Goal: Information Seeking & Learning: Learn about a topic

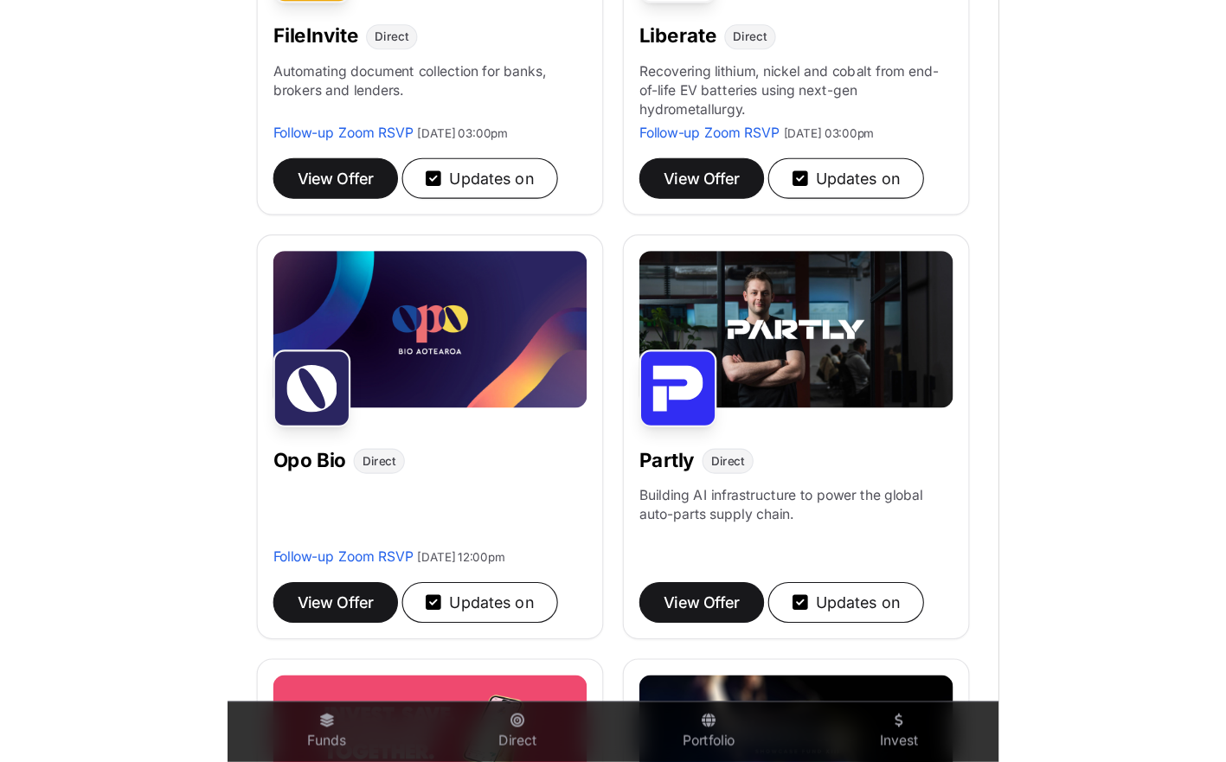
scroll to position [1265, 0]
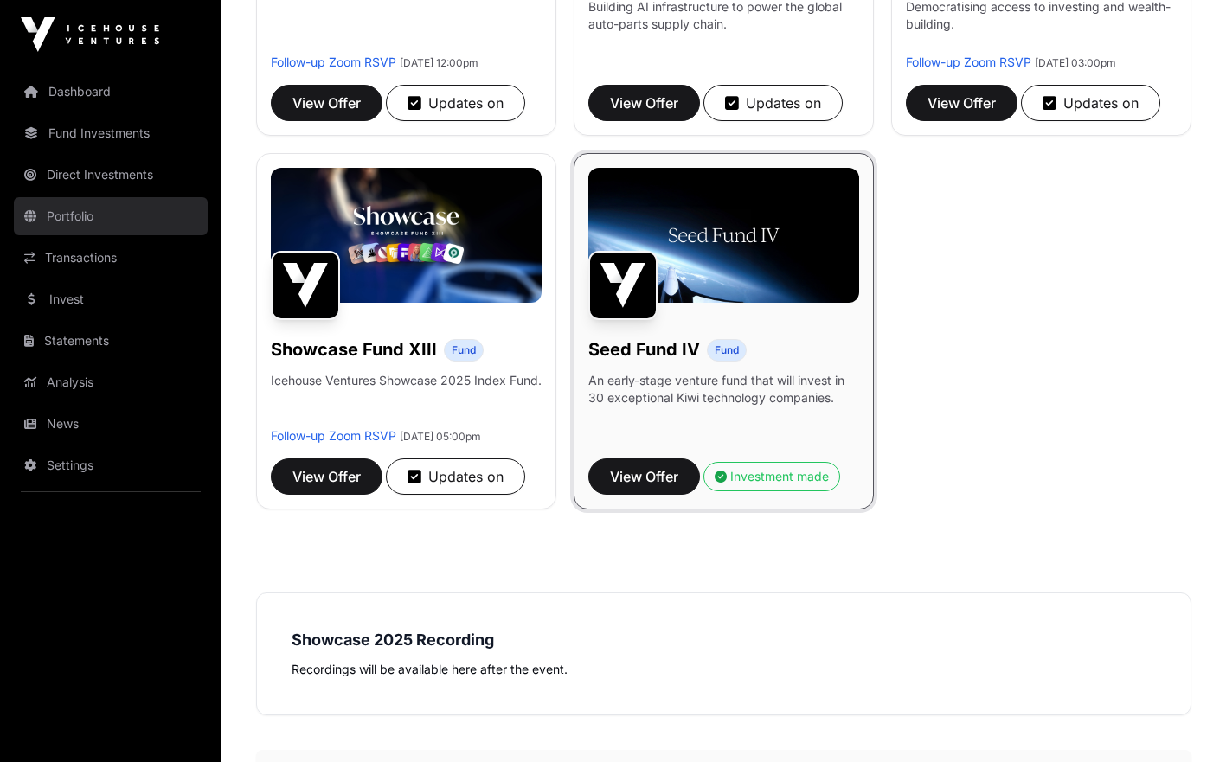
click at [82, 210] on link "Portfolio" at bounding box center [111, 216] width 194 height 38
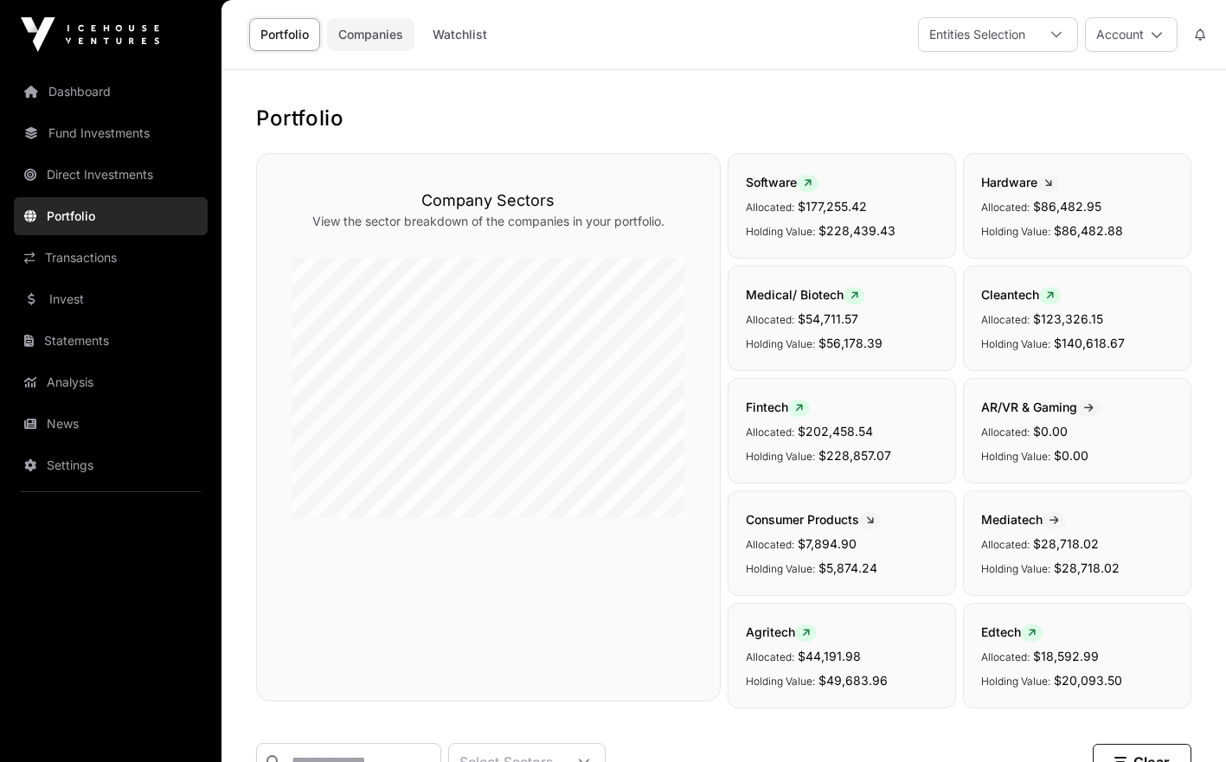
click at [394, 35] on link "Companies" at bounding box center [370, 34] width 87 height 33
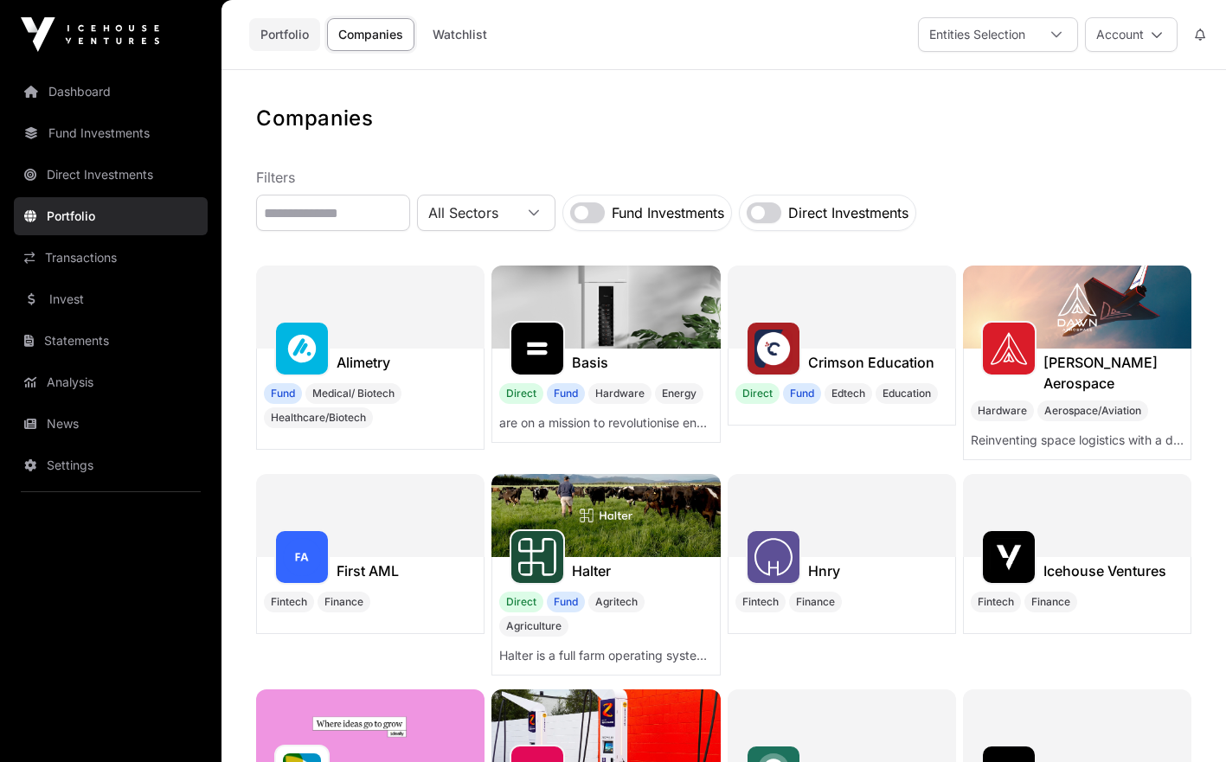
click at [302, 34] on link "Portfolio" at bounding box center [284, 34] width 71 height 33
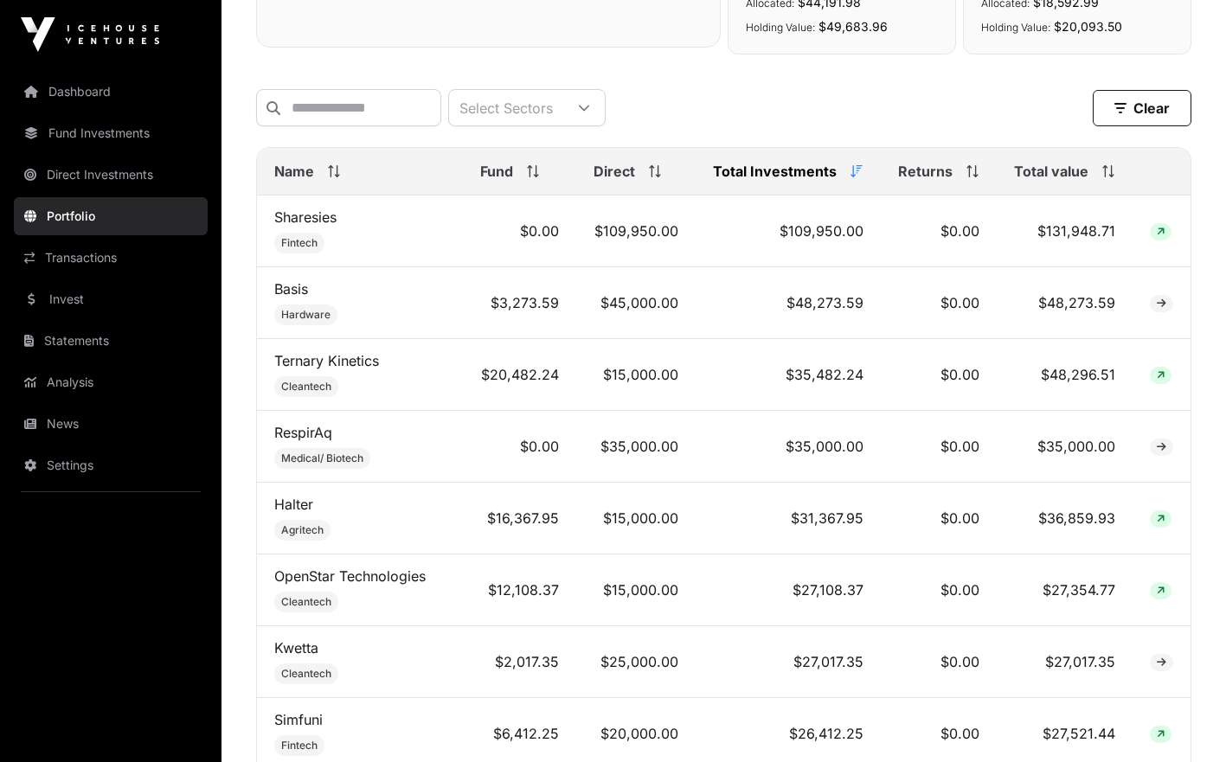
scroll to position [678, 0]
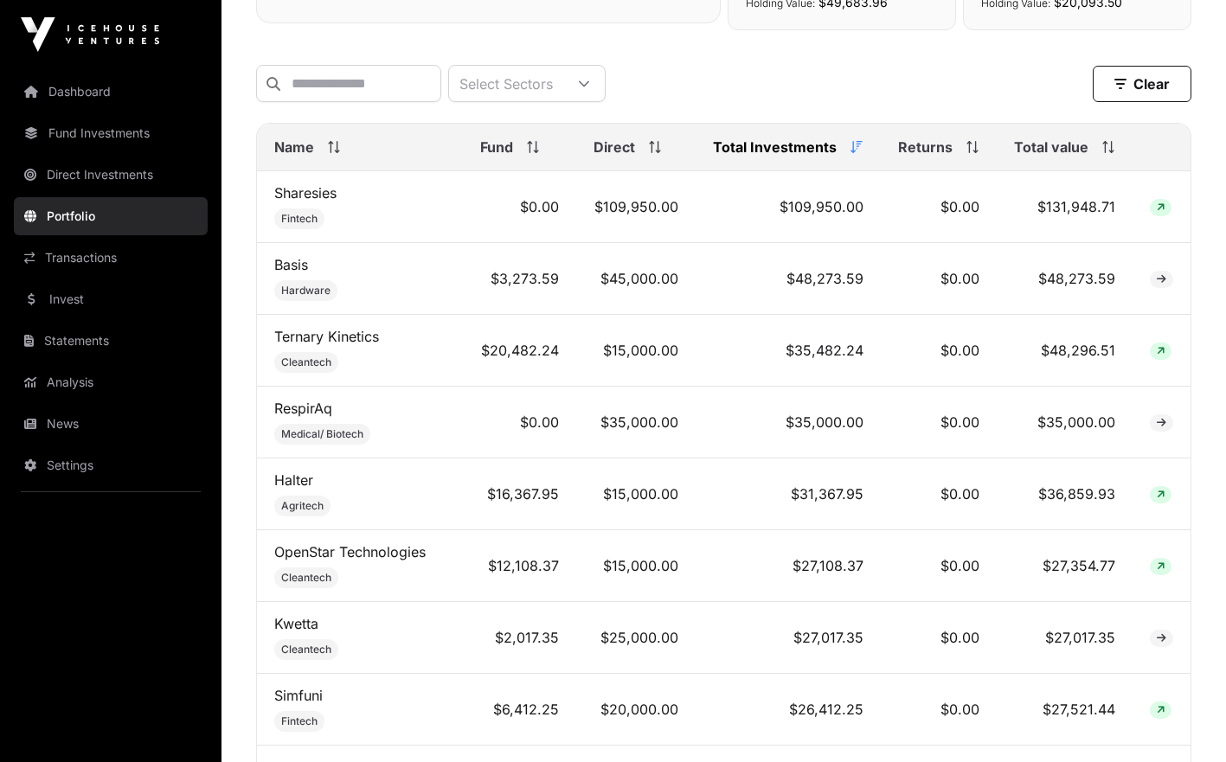
click at [316, 157] on div "Name" at bounding box center [359, 147] width 171 height 21
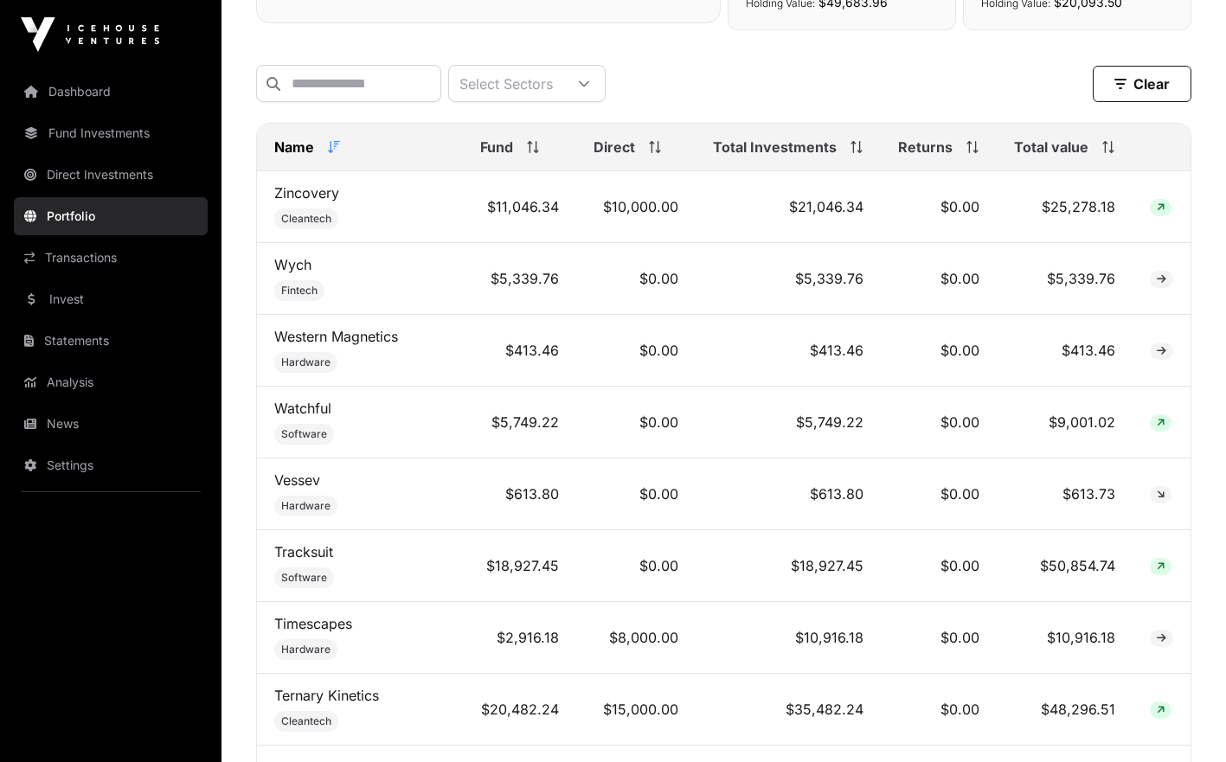
click at [316, 157] on div "Name" at bounding box center [359, 147] width 171 height 21
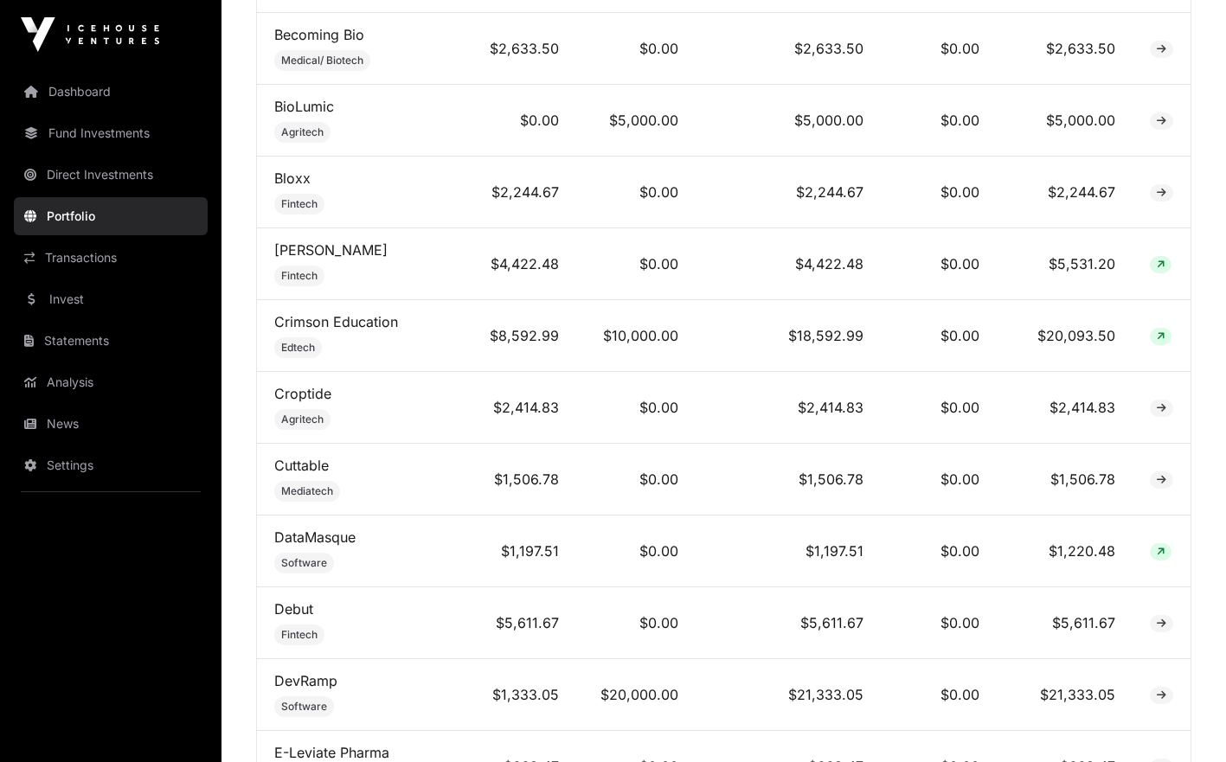
scroll to position [1568, 0]
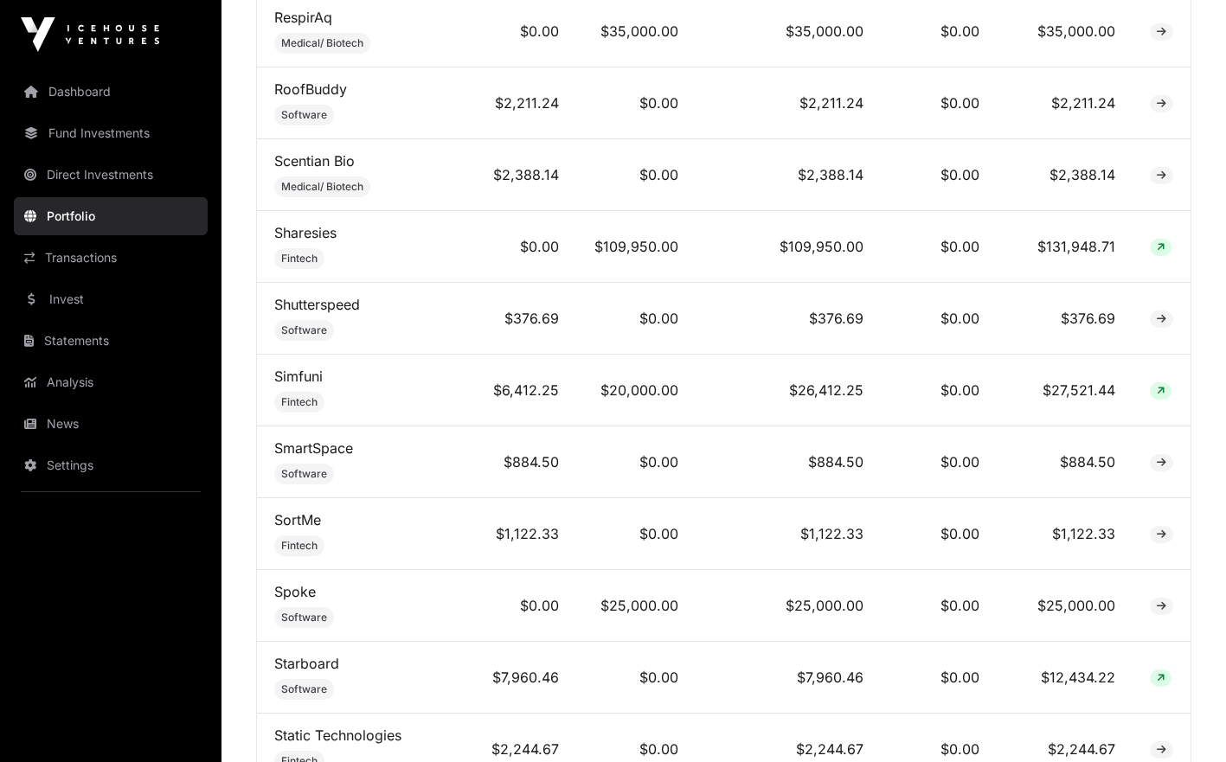
scroll to position [4091, 0]
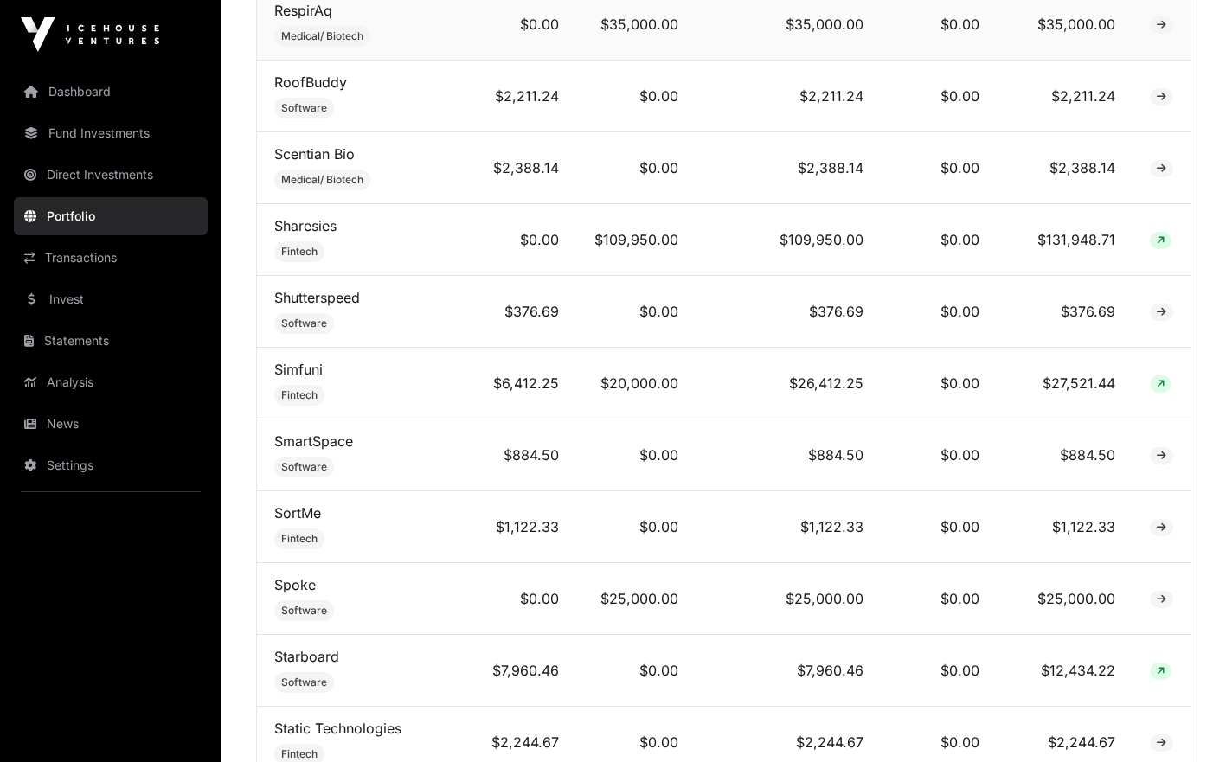
click at [765, 30] on td "$35,000.00" at bounding box center [787, 25] width 185 height 72
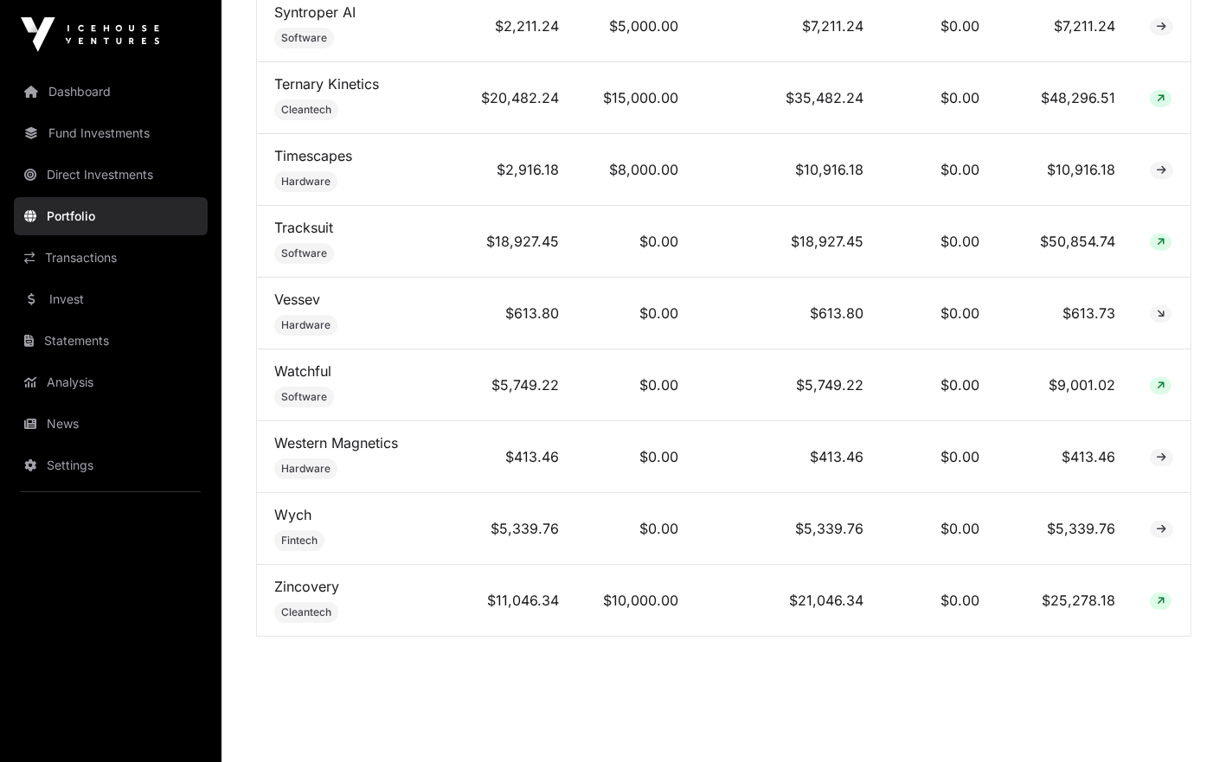
scroll to position [4954, 0]
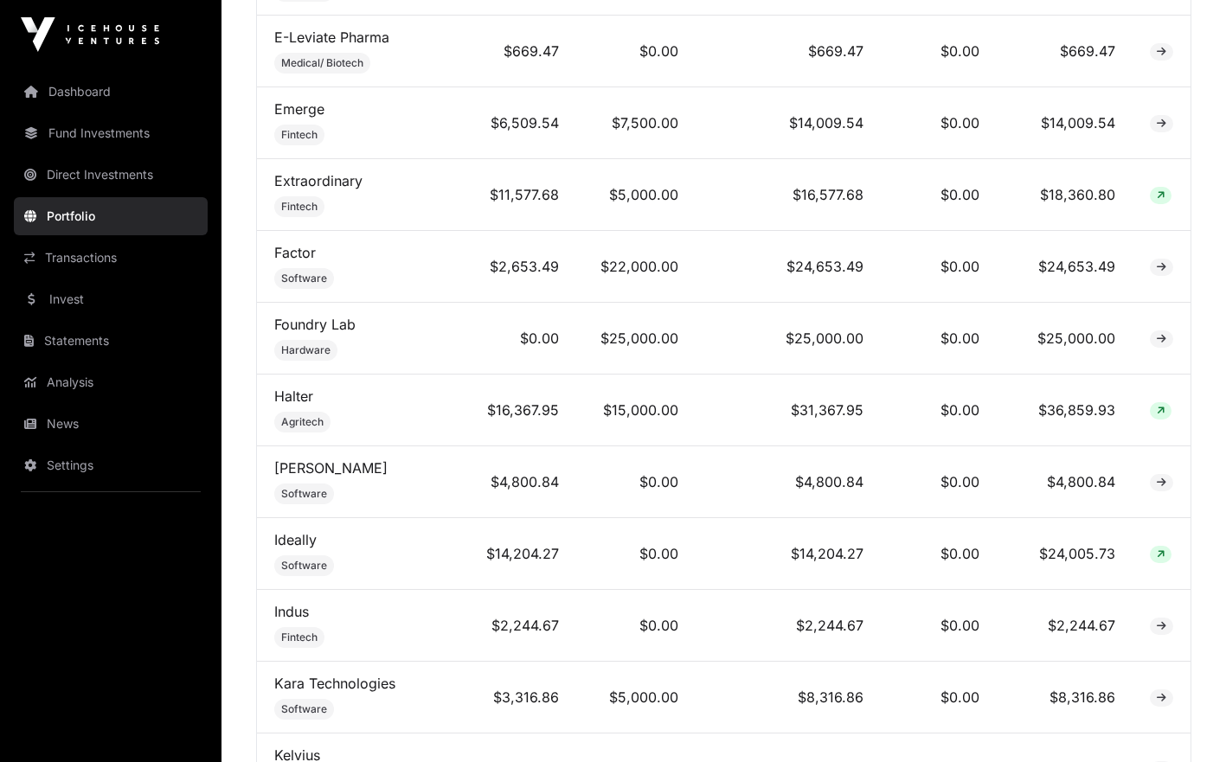
scroll to position [2290, 0]
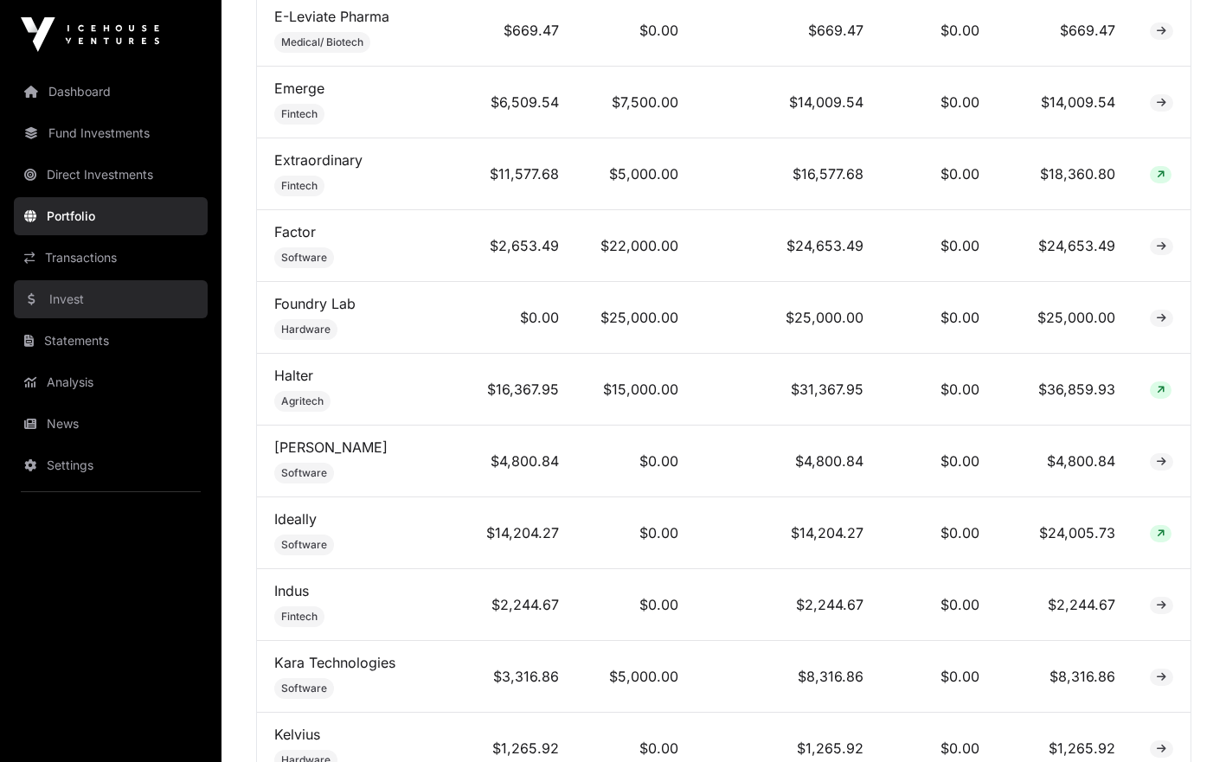
click at [91, 290] on link "Invest" at bounding box center [111, 299] width 194 height 38
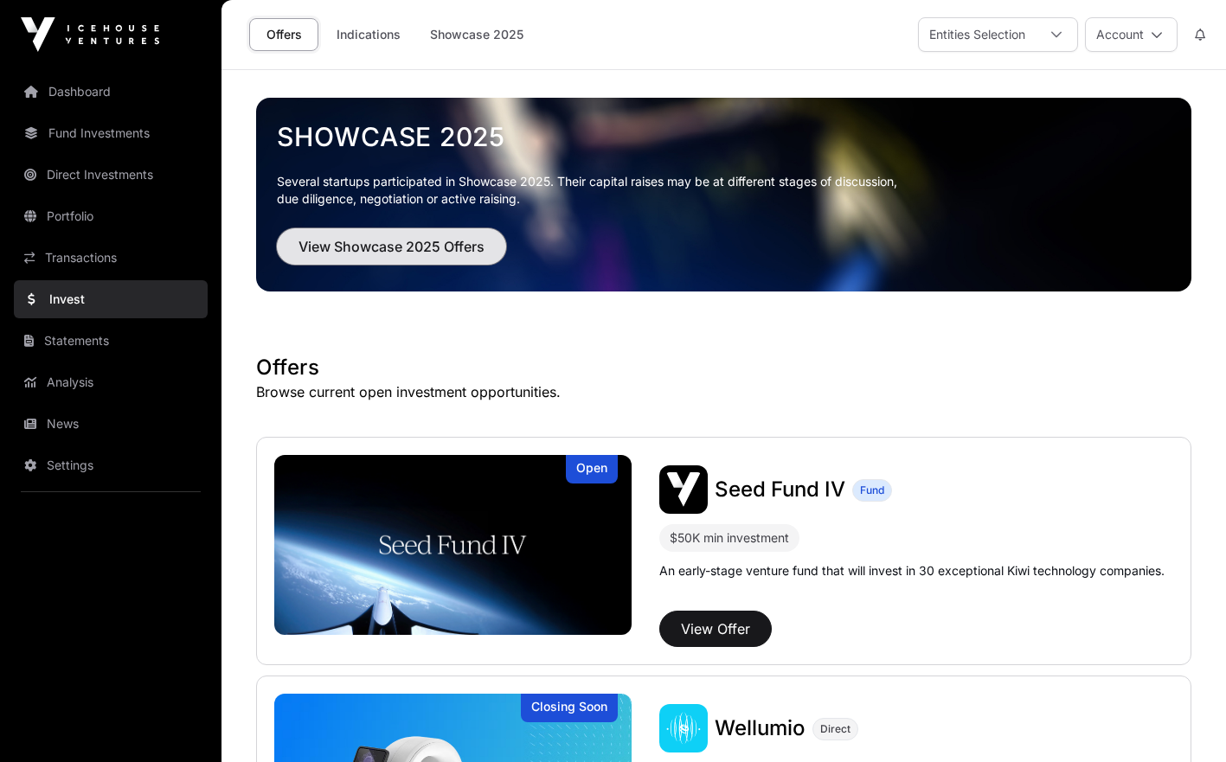
click at [466, 242] on span "View Showcase 2025 Offers" at bounding box center [391, 246] width 186 height 21
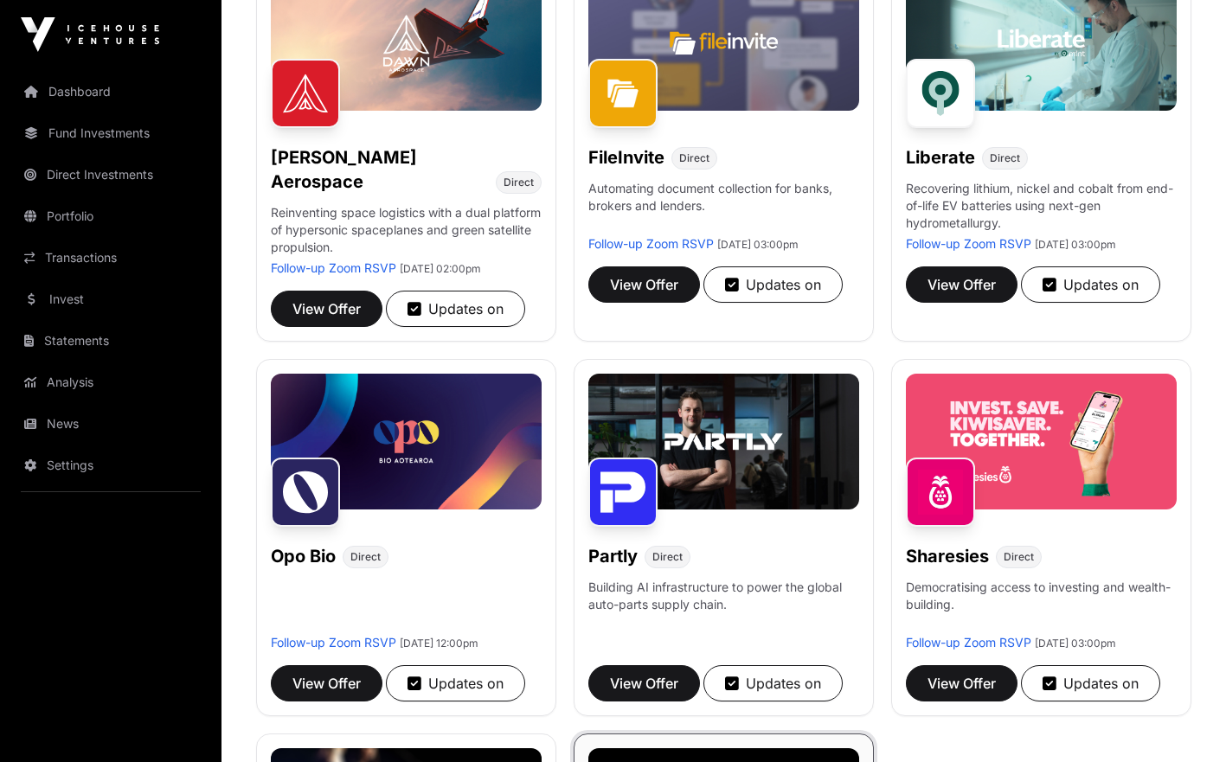
scroll to position [682, 0]
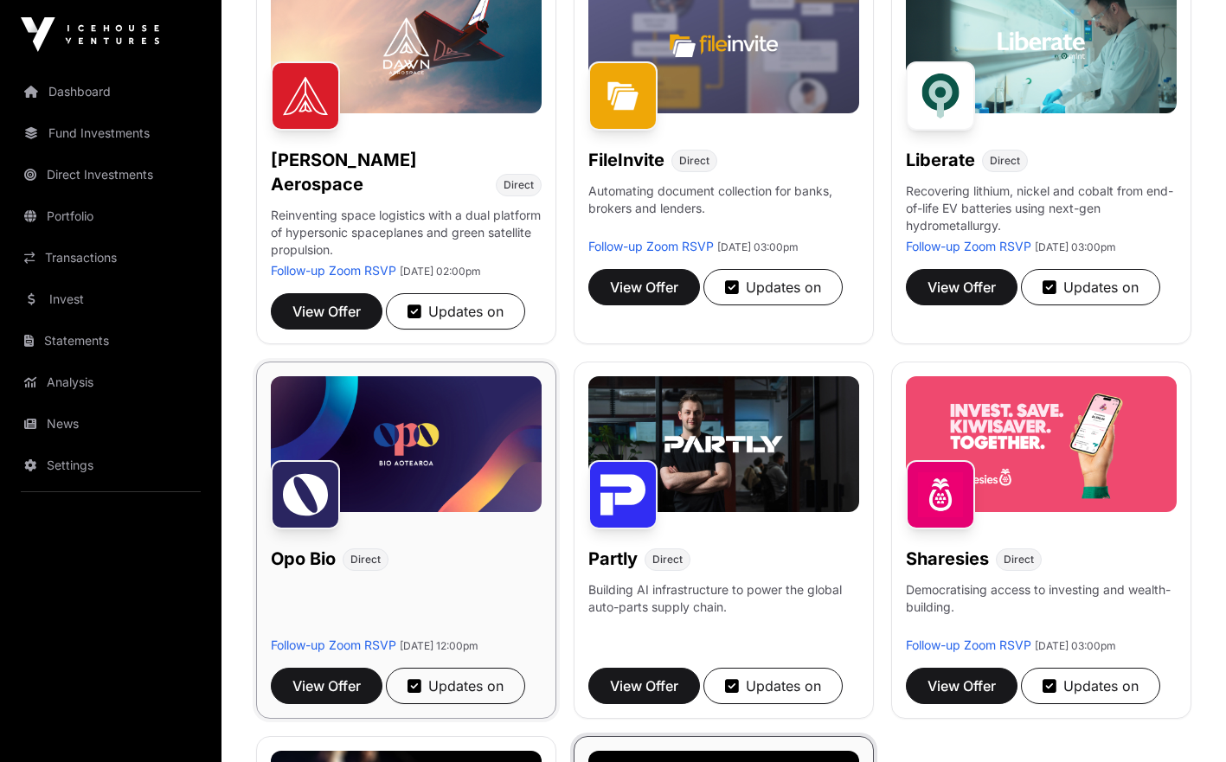
click at [476, 604] on div "Opo Bio Direct Follow-up Zoom RSVP [DATE] 12:00pm View Offer Updates on" at bounding box center [406, 540] width 300 height 357
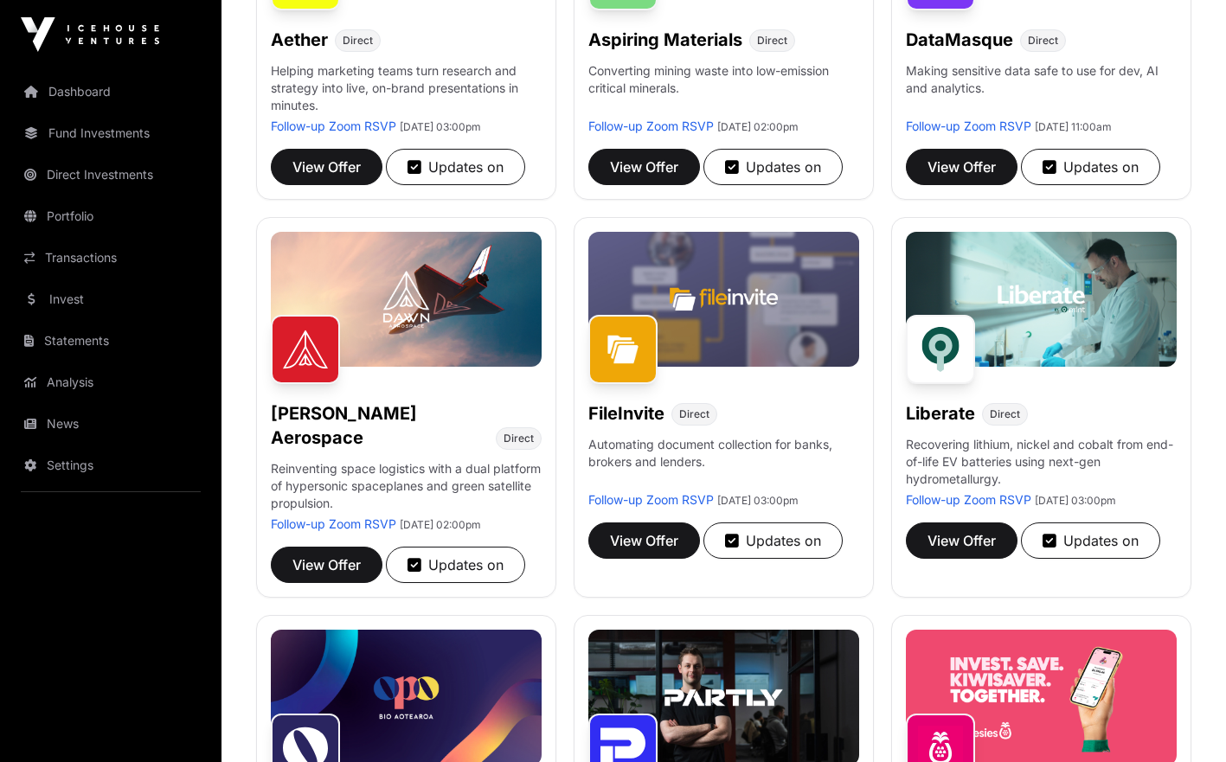
scroll to position [398, 0]
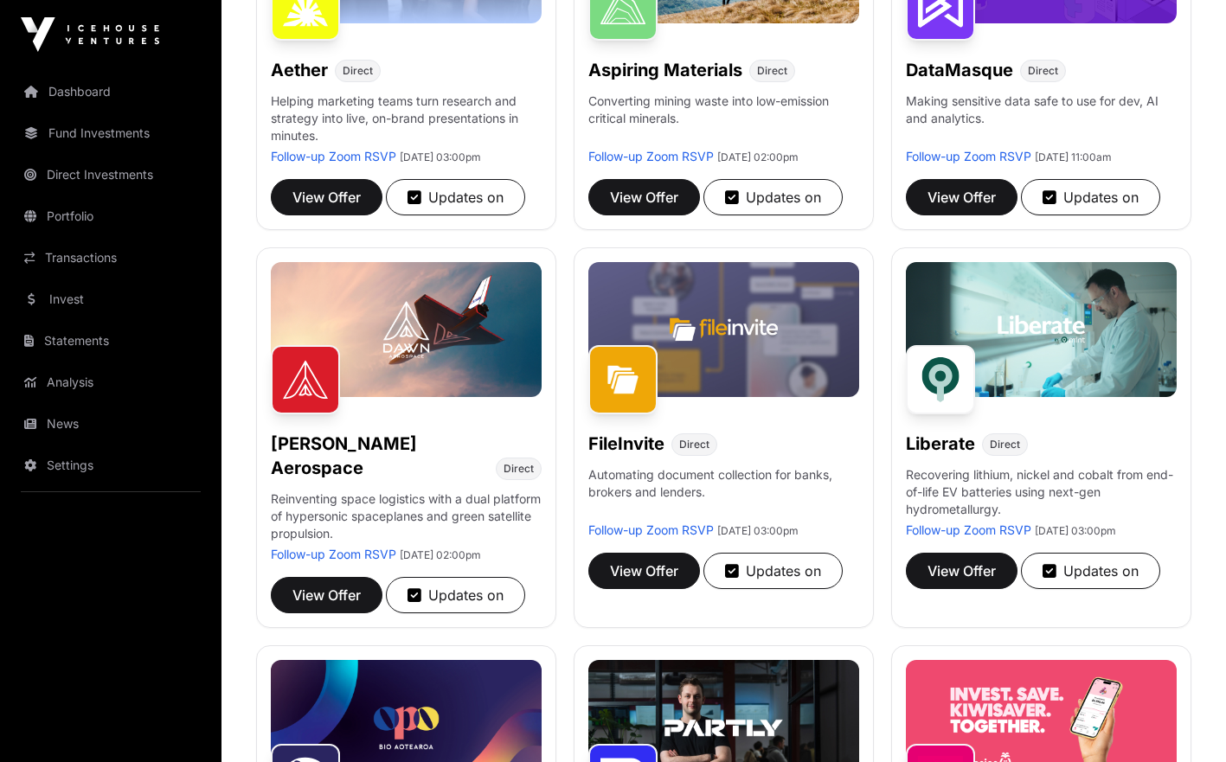
click at [882, 710] on div "Aether Direct Helping marketing teams turn research and strategy into live, on-…" at bounding box center [723, 624] width 935 height 1503
click at [119, 605] on nav "Dashboard Fund Investments Direct Investments Portfolio Transactions Invest Sta…" at bounding box center [110, 408] width 221 height 679
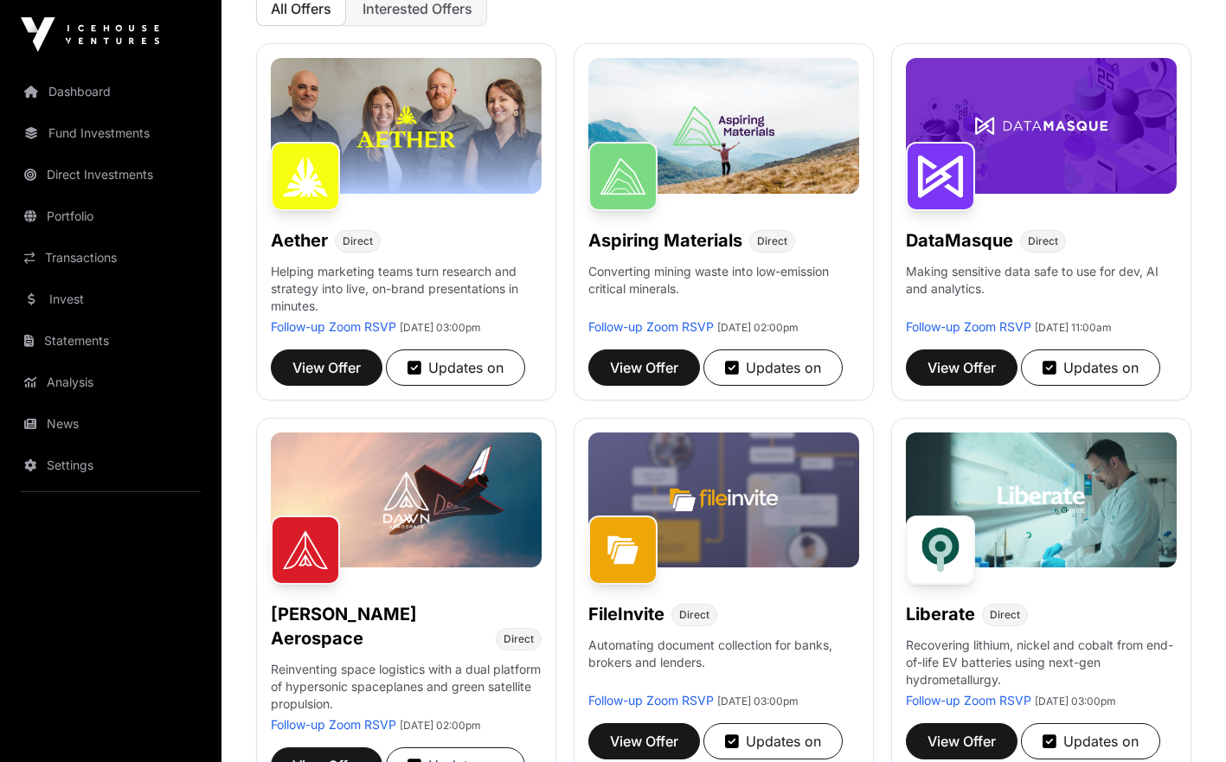
scroll to position [227, 0]
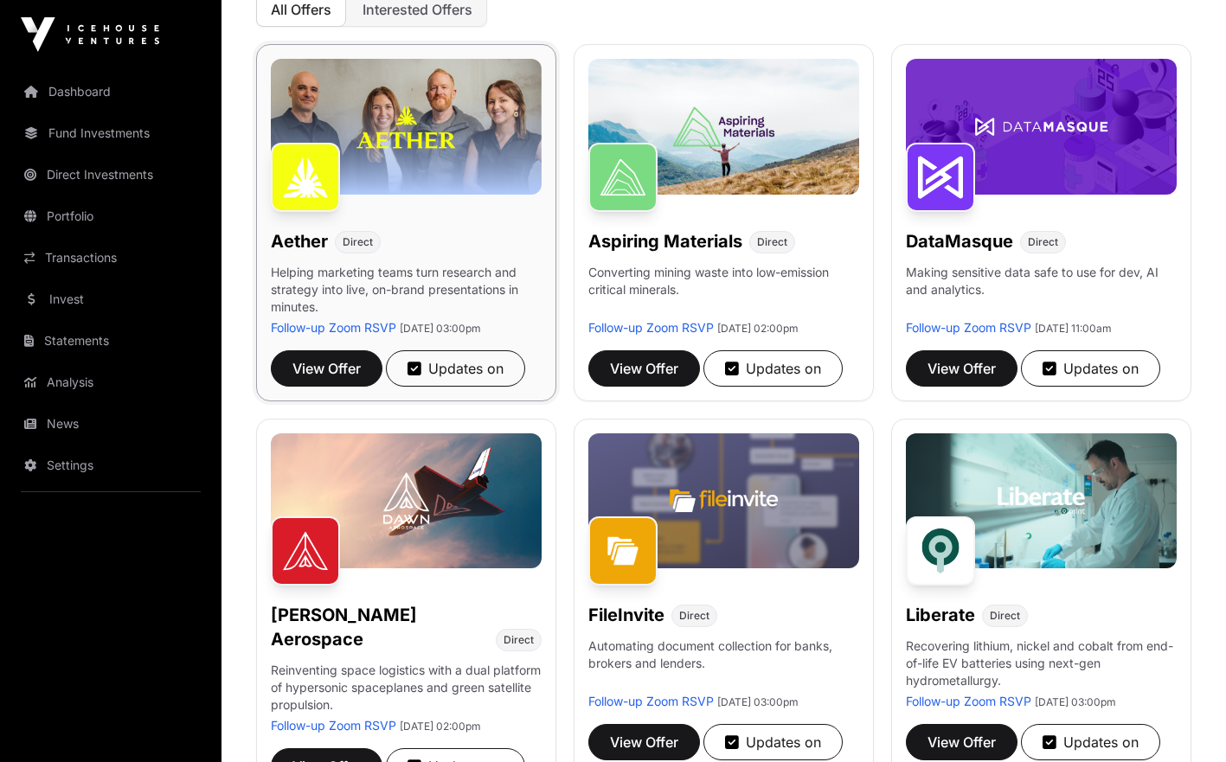
click at [476, 401] on div "Aether Direct Helping marketing teams turn research and strategy into live, on-…" at bounding box center [406, 222] width 300 height 357
click at [160, 564] on nav "Dashboard Fund Investments Direct Investments Portfolio Transactions Invest Sta…" at bounding box center [110, 408] width 221 height 679
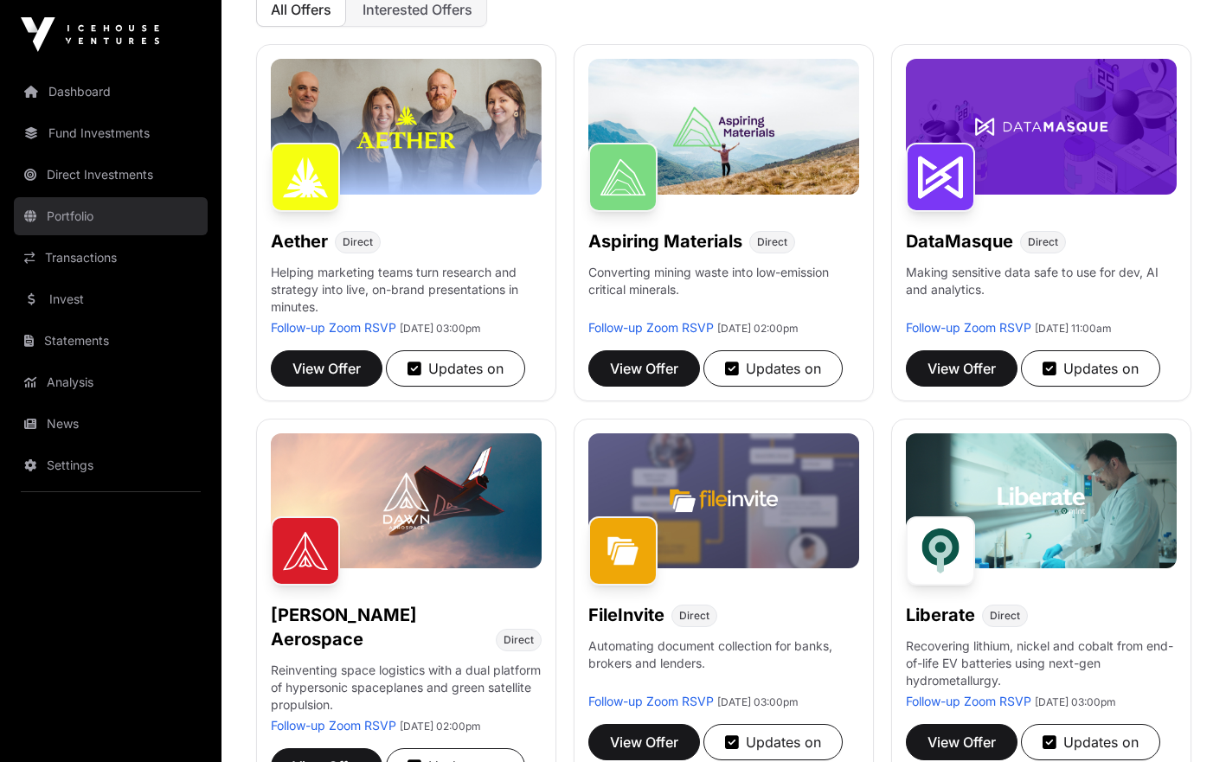
click at [87, 209] on link "Portfolio" at bounding box center [111, 216] width 194 height 38
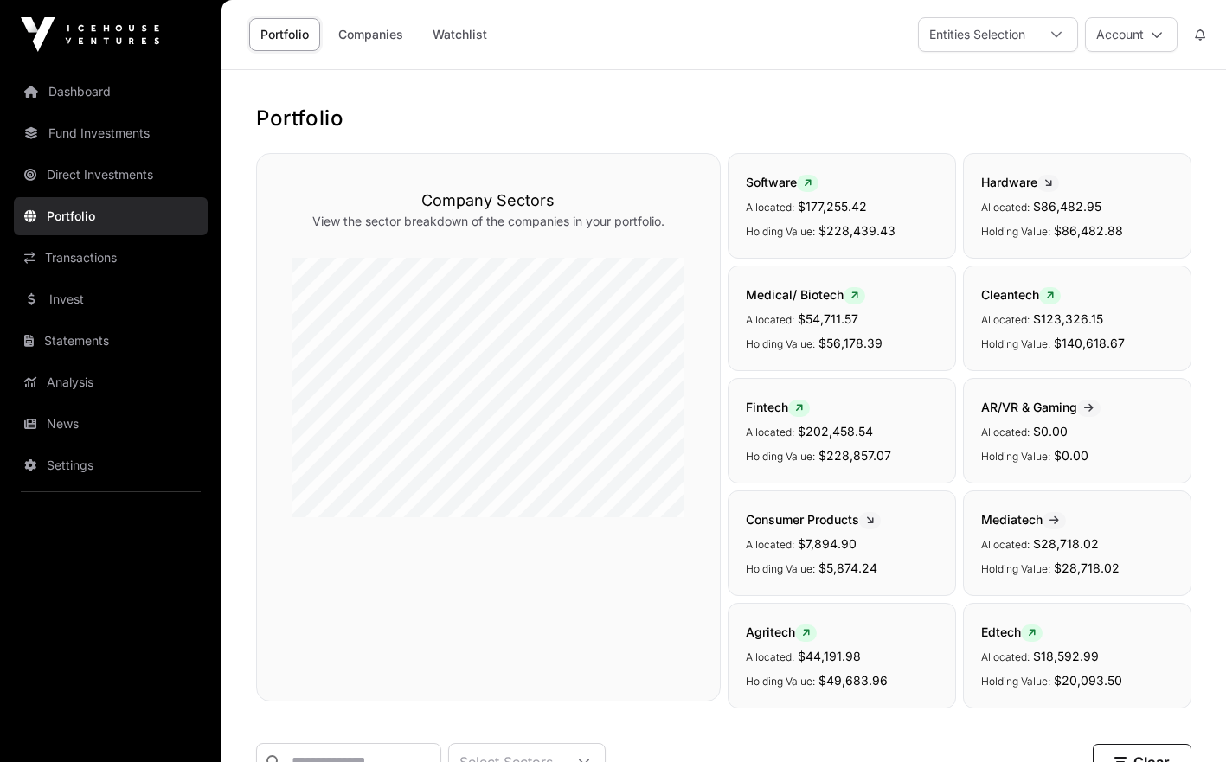
click at [1047, 187] on icon at bounding box center [1048, 183] width 8 height 10
click at [1052, 180] on icon at bounding box center [1048, 183] width 8 height 10
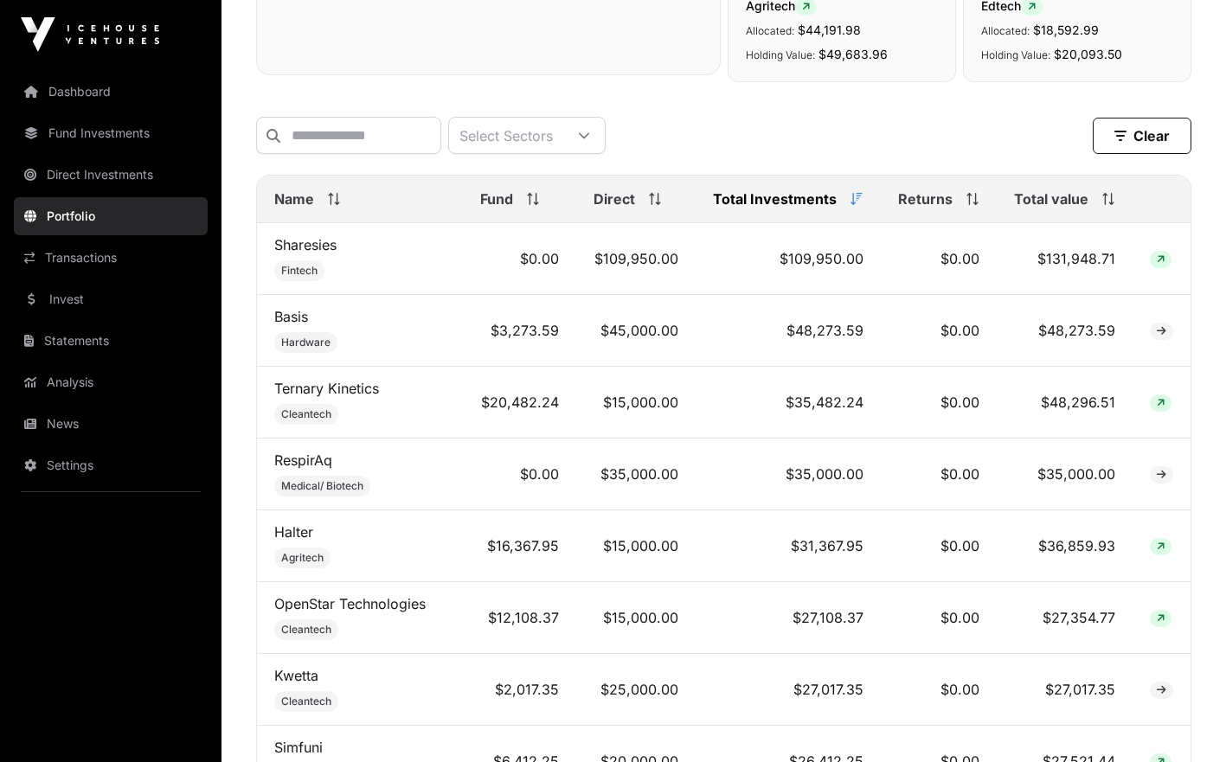
scroll to position [644, 0]
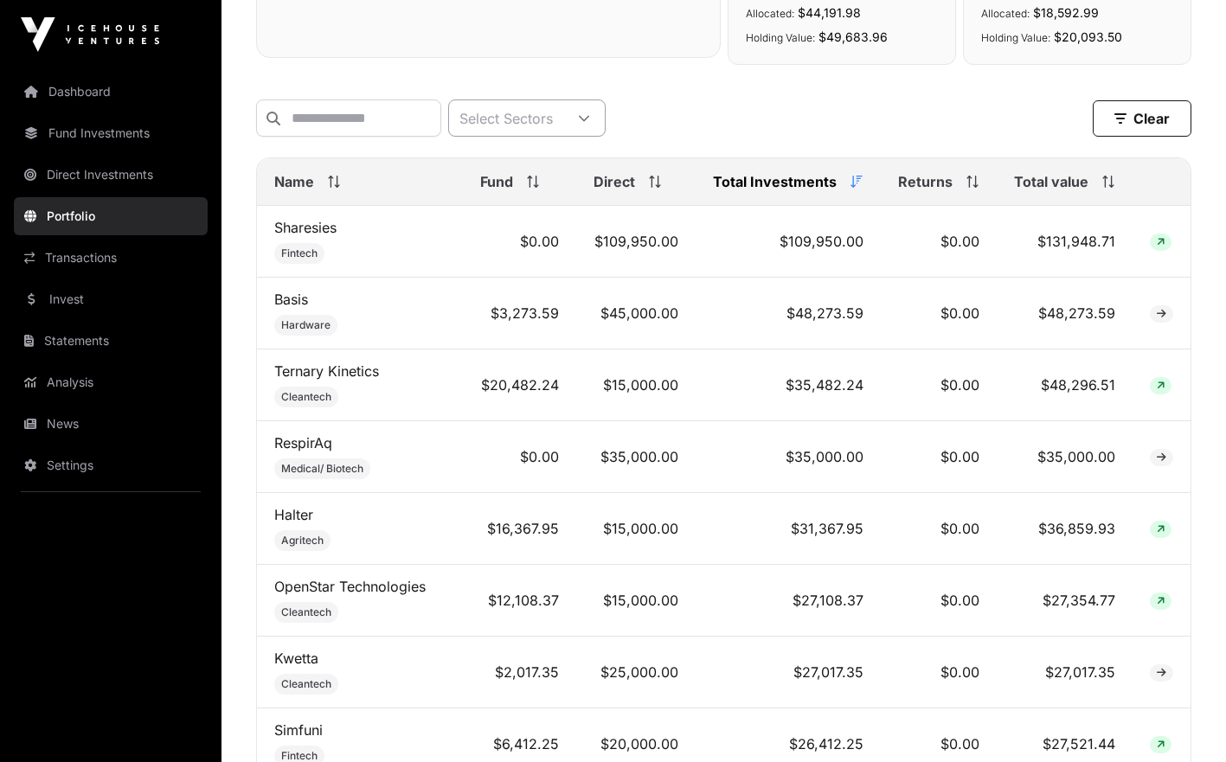
click at [605, 126] on div at bounding box center [584, 117] width 42 height 35
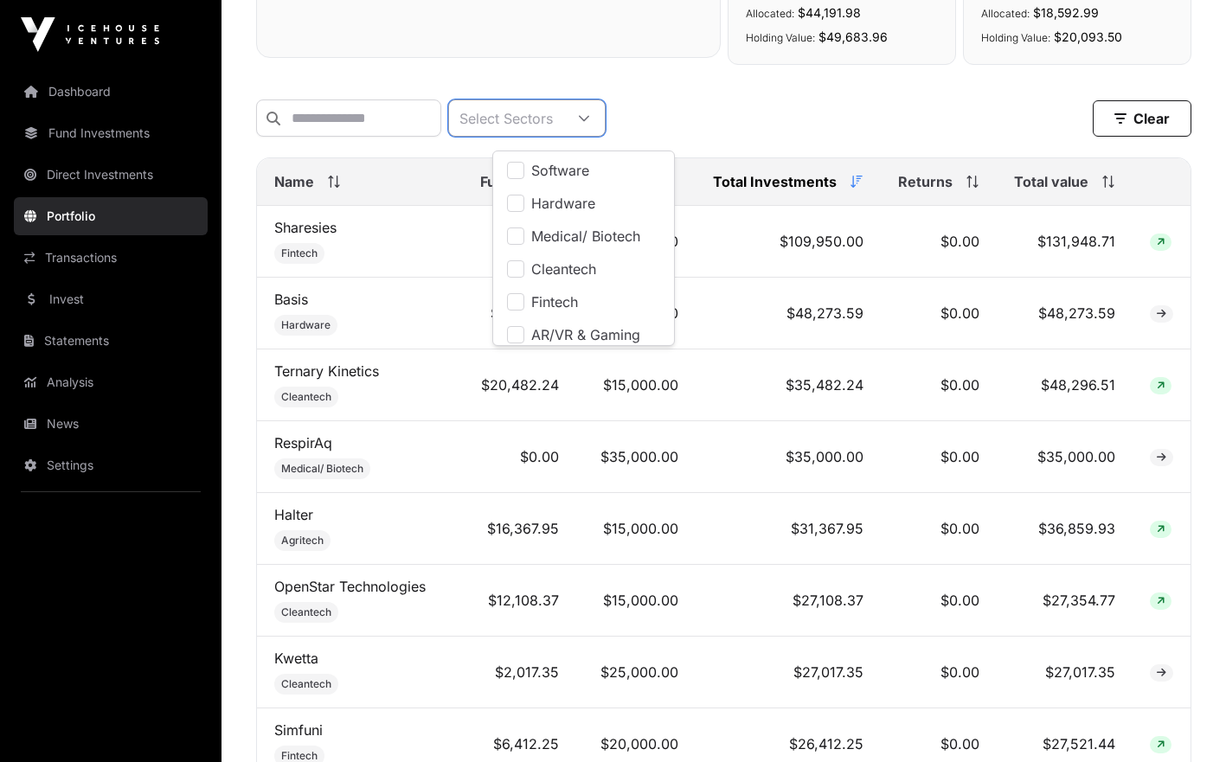
scroll to position [17, 11]
click at [586, 205] on span "Hardware" at bounding box center [563, 203] width 64 height 14
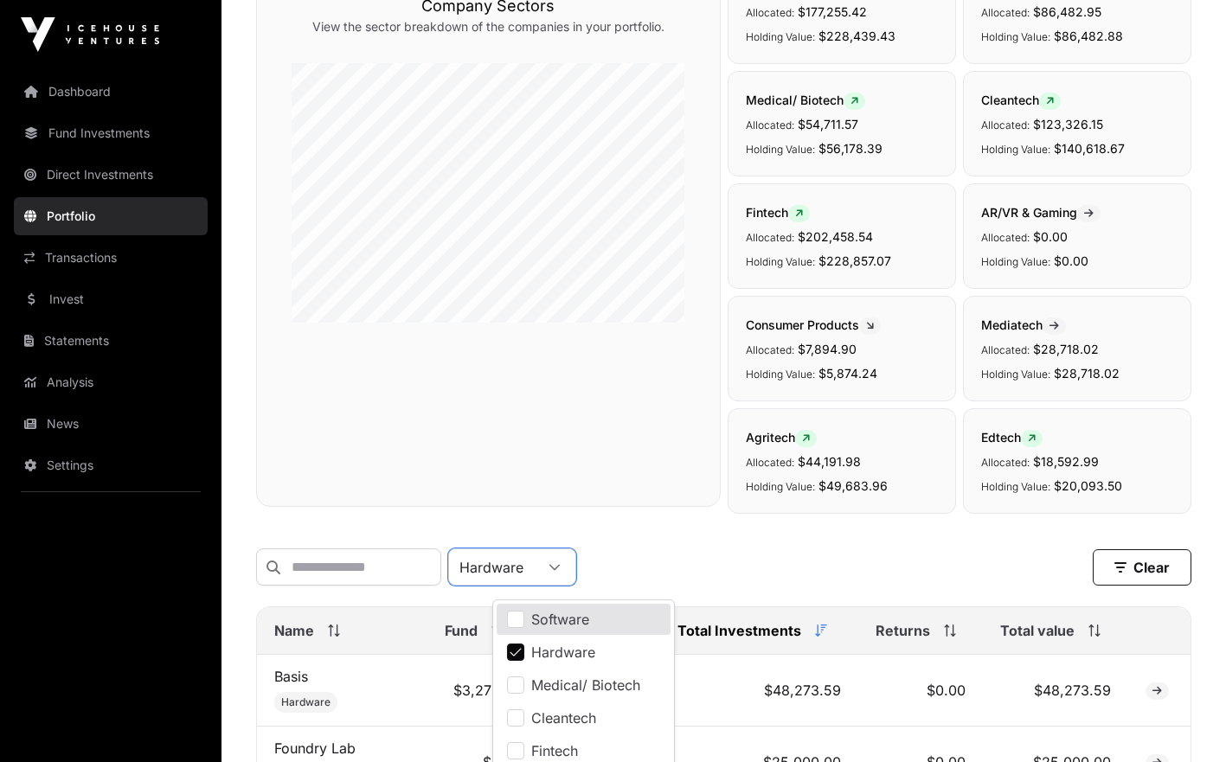
scroll to position [144, 0]
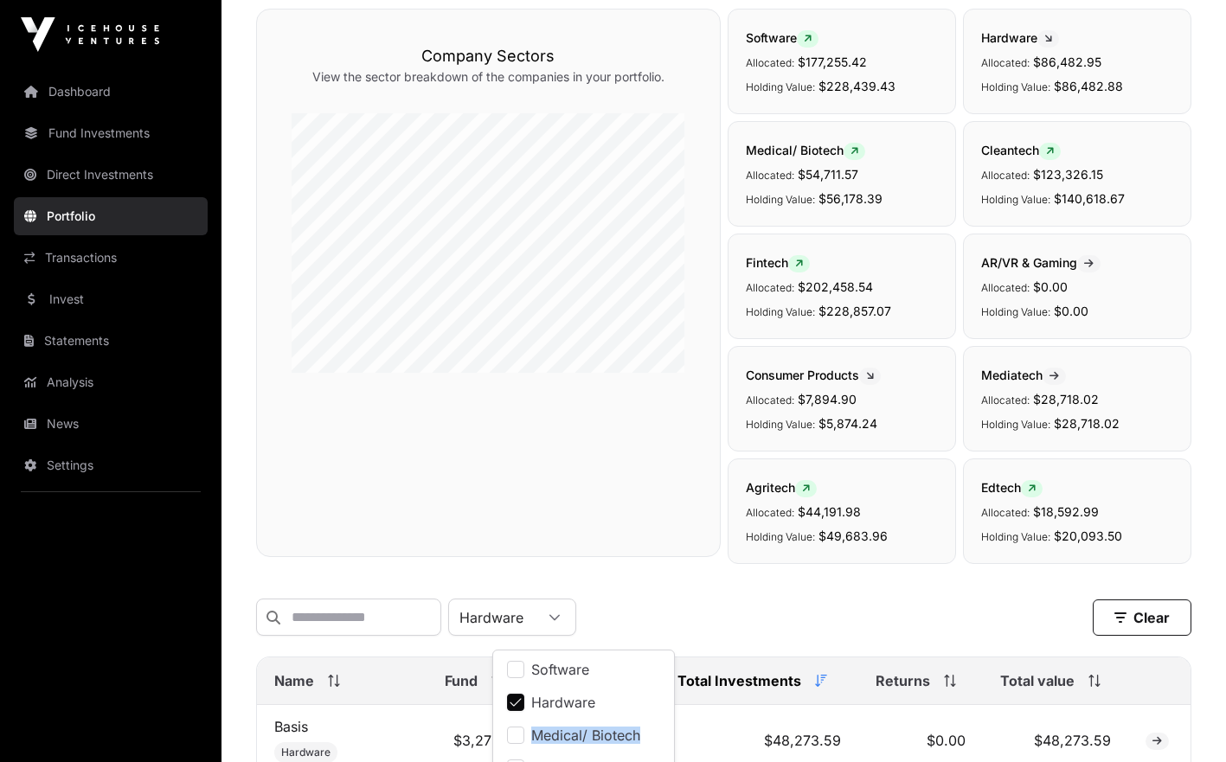
drag, startPoint x: 687, startPoint y: 692, endPoint x: 683, endPoint y: 720, distance: 27.9
click at [675, 720] on div "Software Hardware Medical/ Biotech Cleantech Fintech AR/VR & Gaming Consumer Pr…" at bounding box center [583, 747] width 183 height 195
drag, startPoint x: 683, startPoint y: 720, endPoint x: 642, endPoint y: 710, distance: 42.6
click at [642, 710] on li "Hardware" at bounding box center [583, 702] width 174 height 31
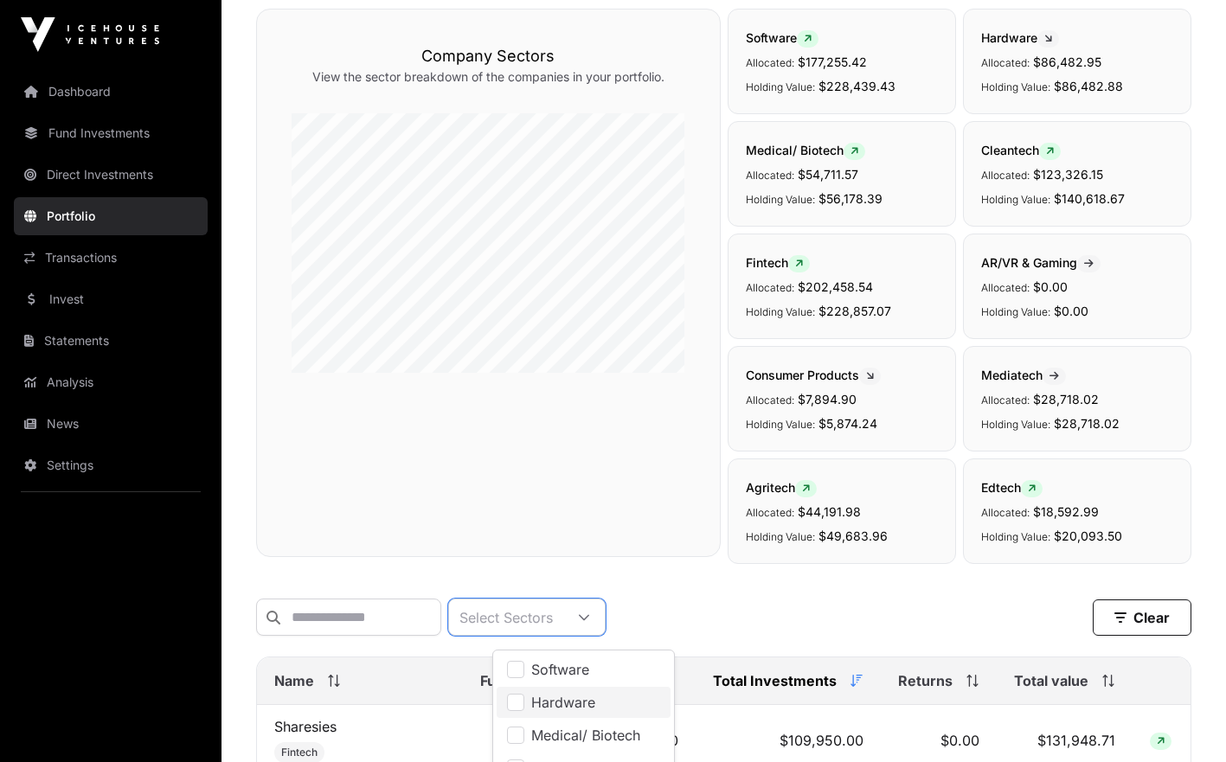
click at [573, 709] on span "Hardware" at bounding box center [563, 702] width 64 height 14
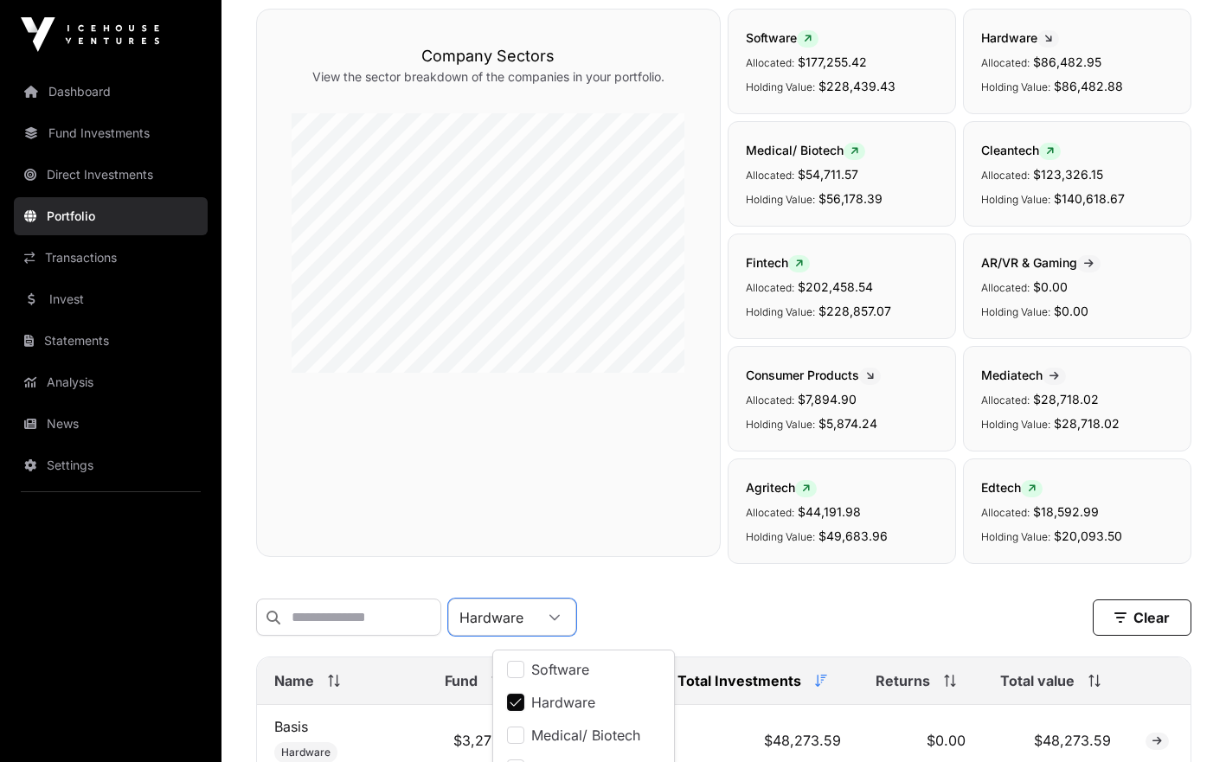
click at [573, 709] on span "Hardware" at bounding box center [563, 702] width 64 height 14
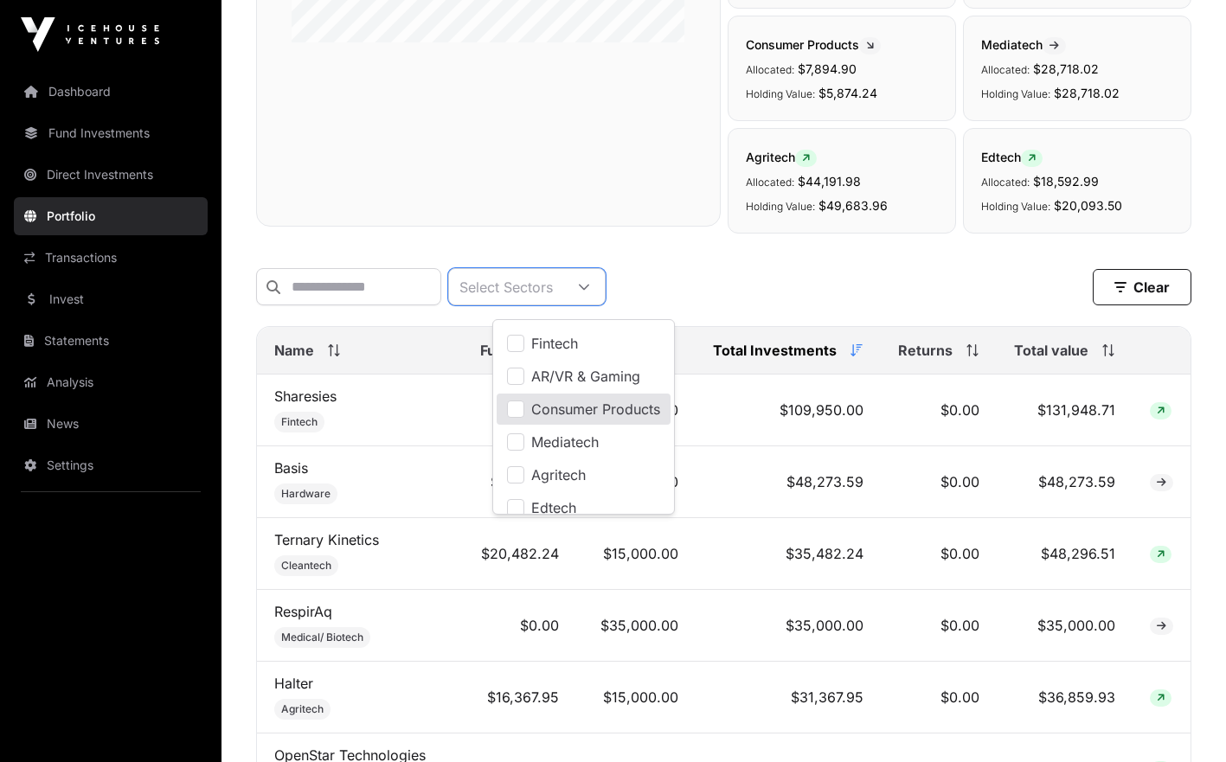
scroll to position [478, 0]
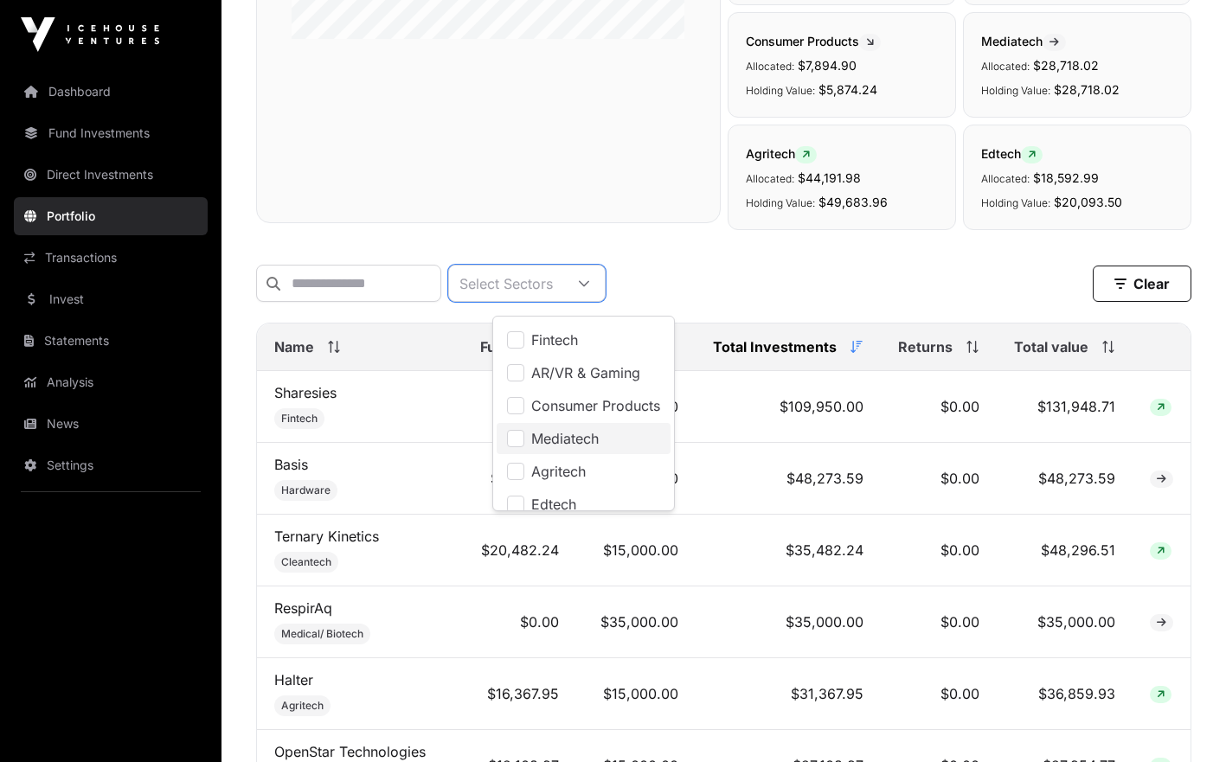
click at [588, 445] on span "Mediatech" at bounding box center [564, 439] width 67 height 14
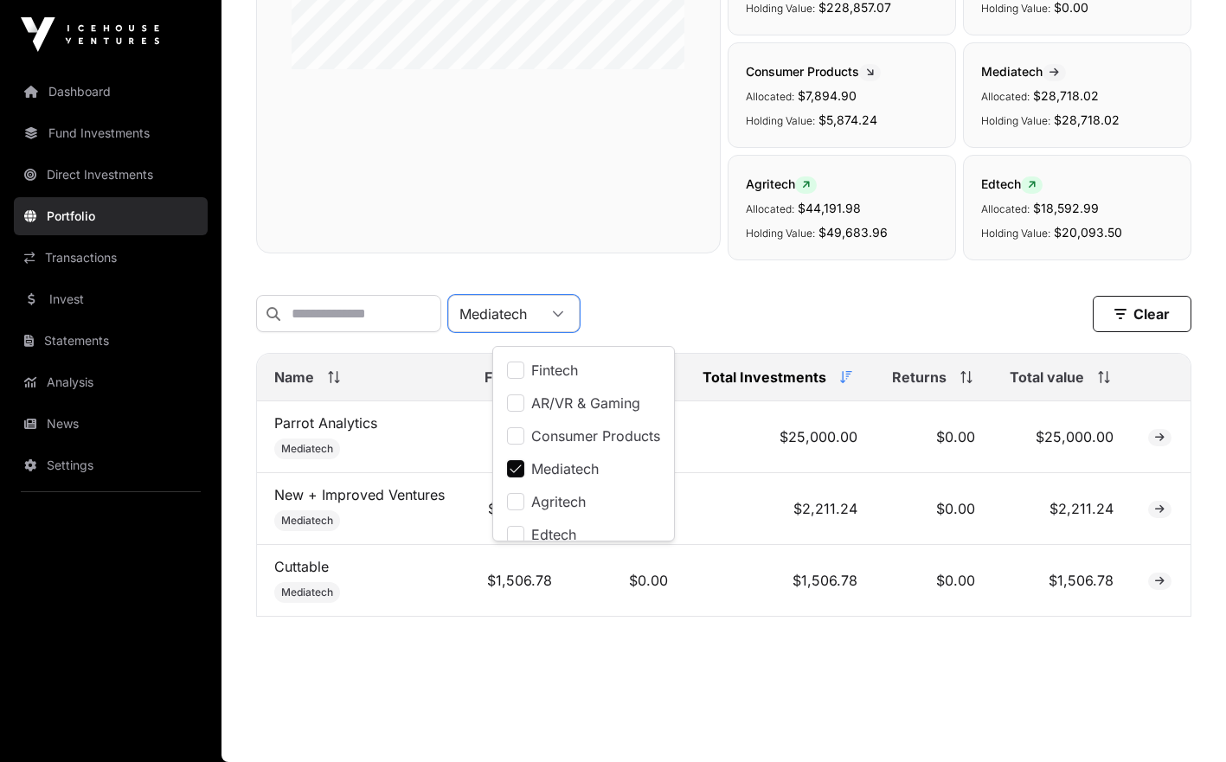
scroll to position [458, 0]
click at [578, 495] on span "Agritech" at bounding box center [558, 502] width 54 height 14
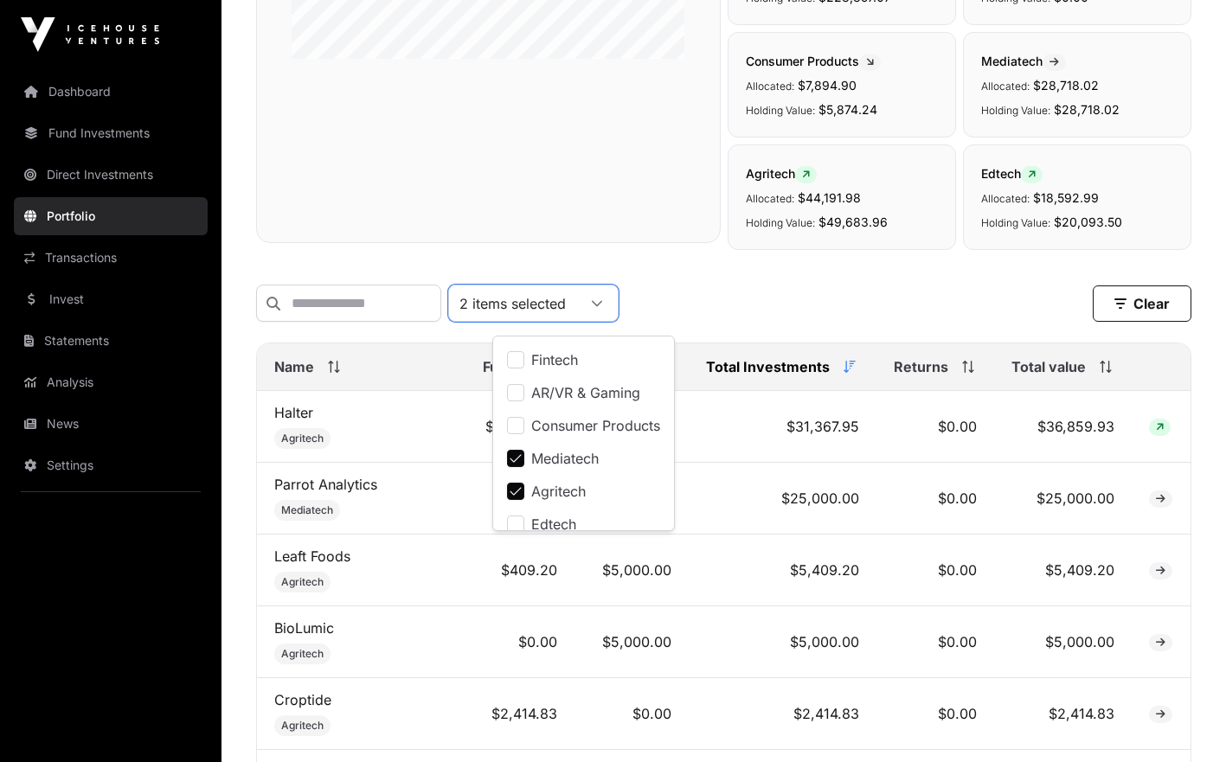
click at [573, 463] on span "Mediatech" at bounding box center [564, 459] width 67 height 14
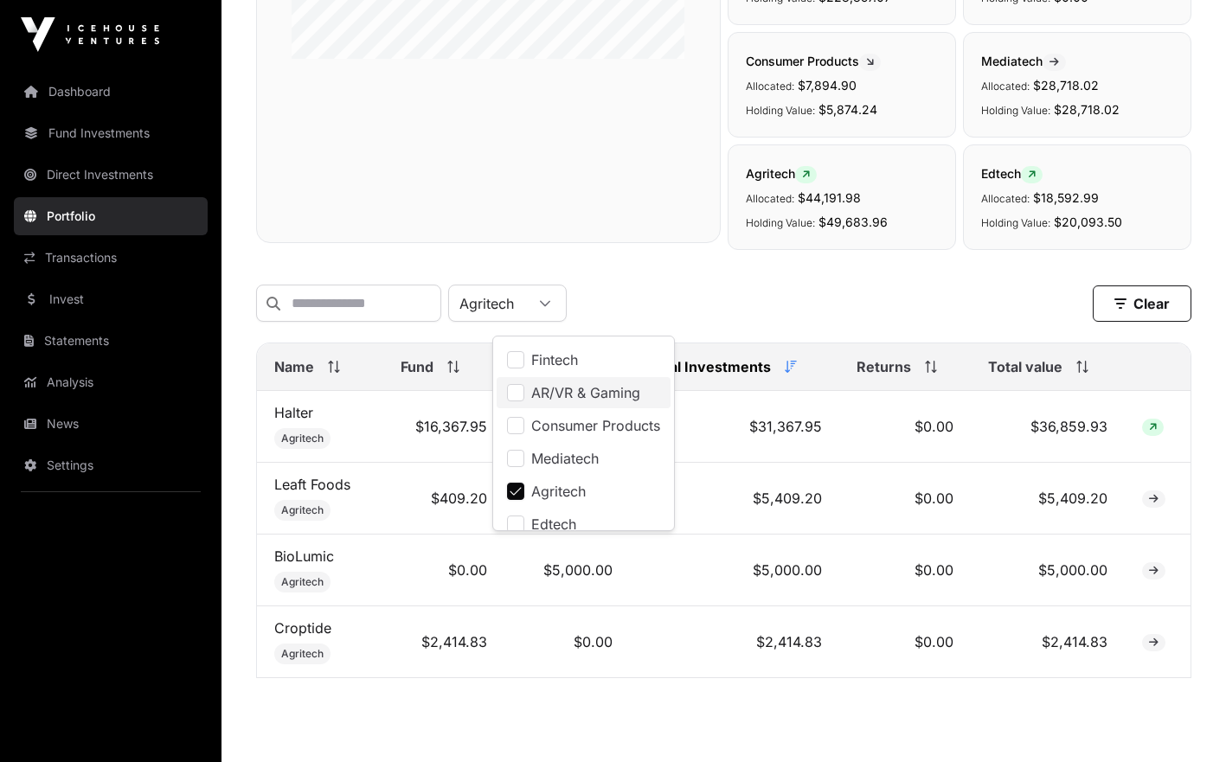
click at [616, 396] on span "AR/VR & Gaming" at bounding box center [585, 393] width 109 height 14
click at [583, 486] on span "Agritech" at bounding box center [558, 491] width 54 height 14
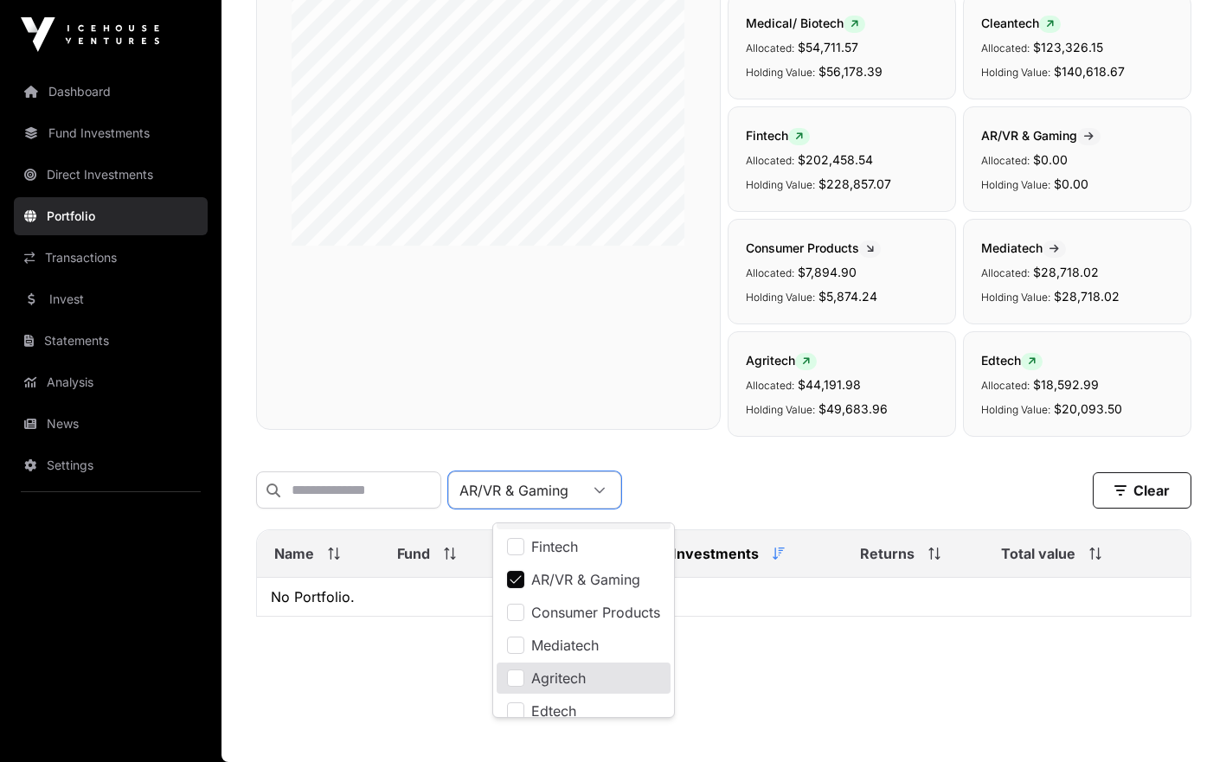
scroll to position [102, 0]
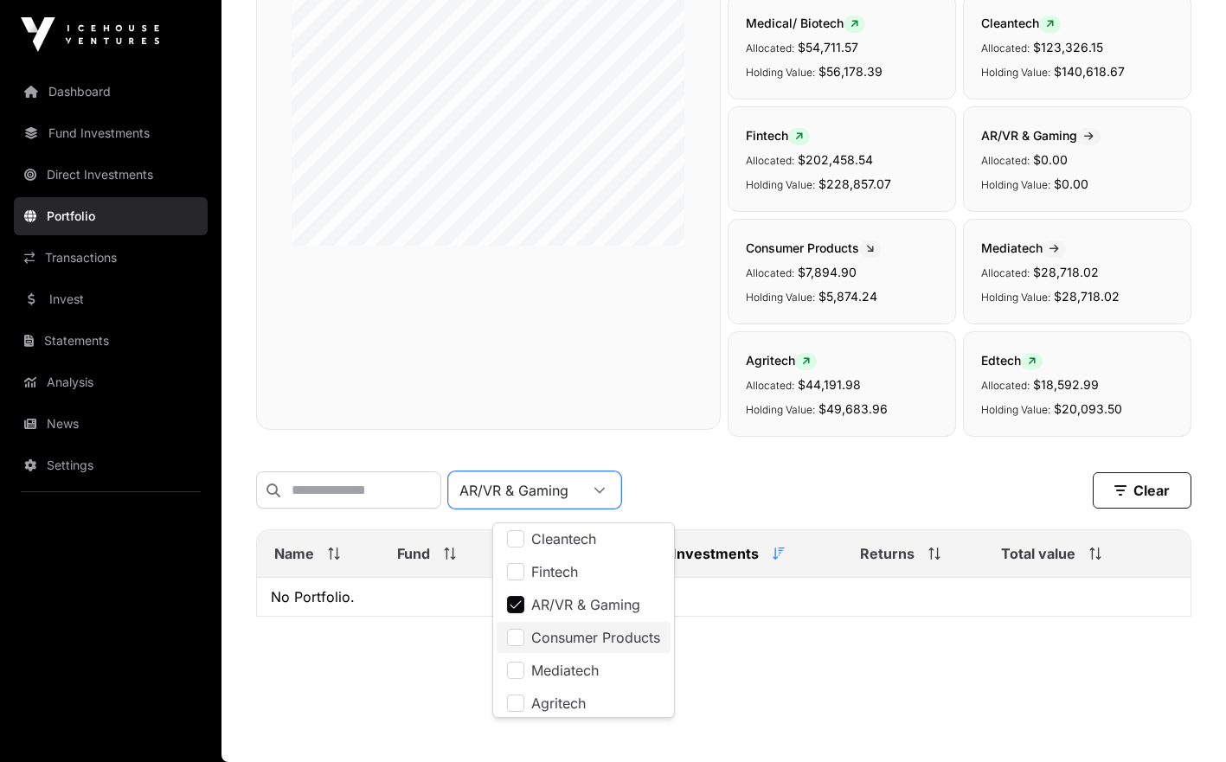
click at [622, 622] on li "Consumer Products" at bounding box center [583, 637] width 174 height 31
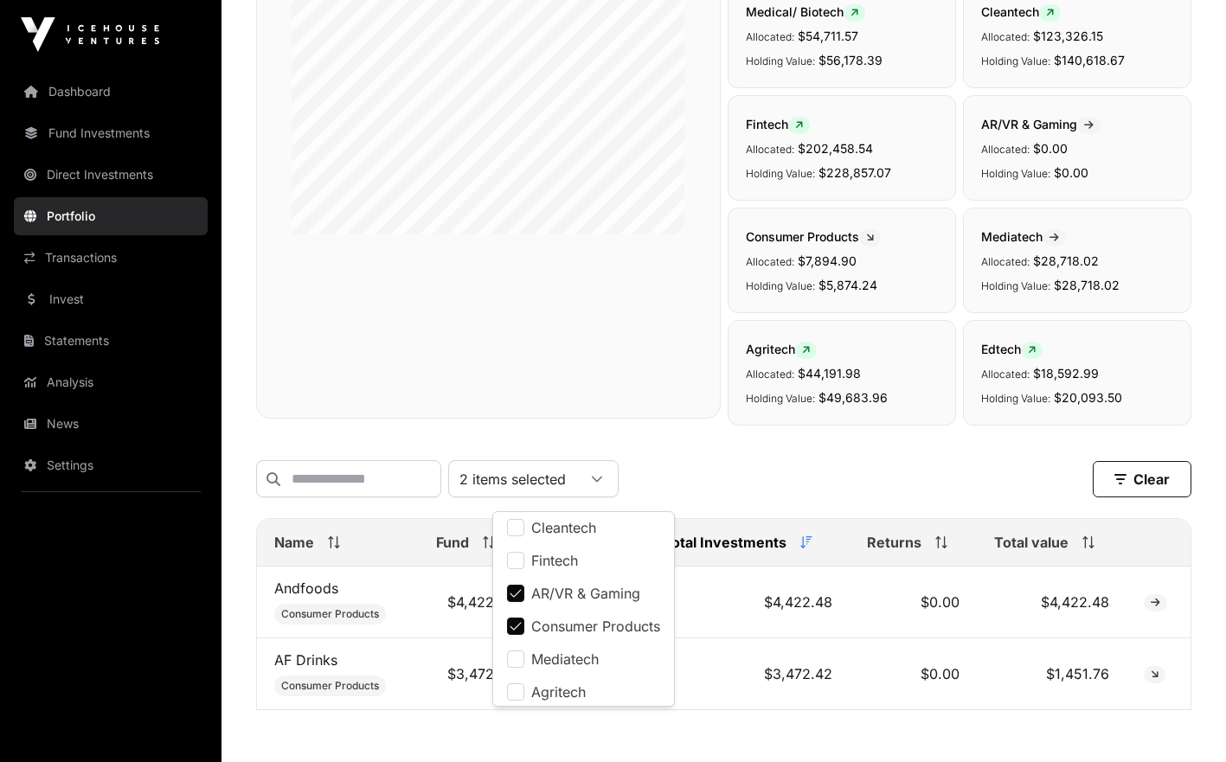
click at [599, 586] on span "AR/VR & Gaming" at bounding box center [585, 593] width 109 height 14
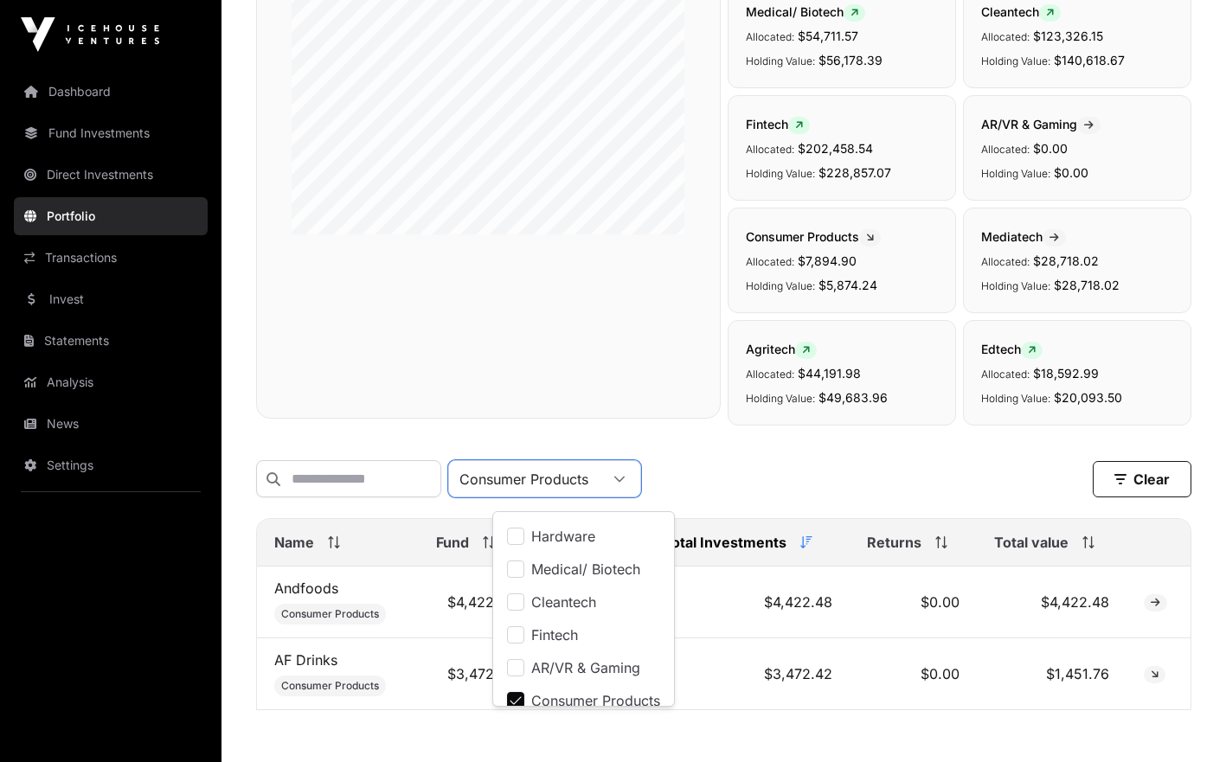
scroll to position [22, 0]
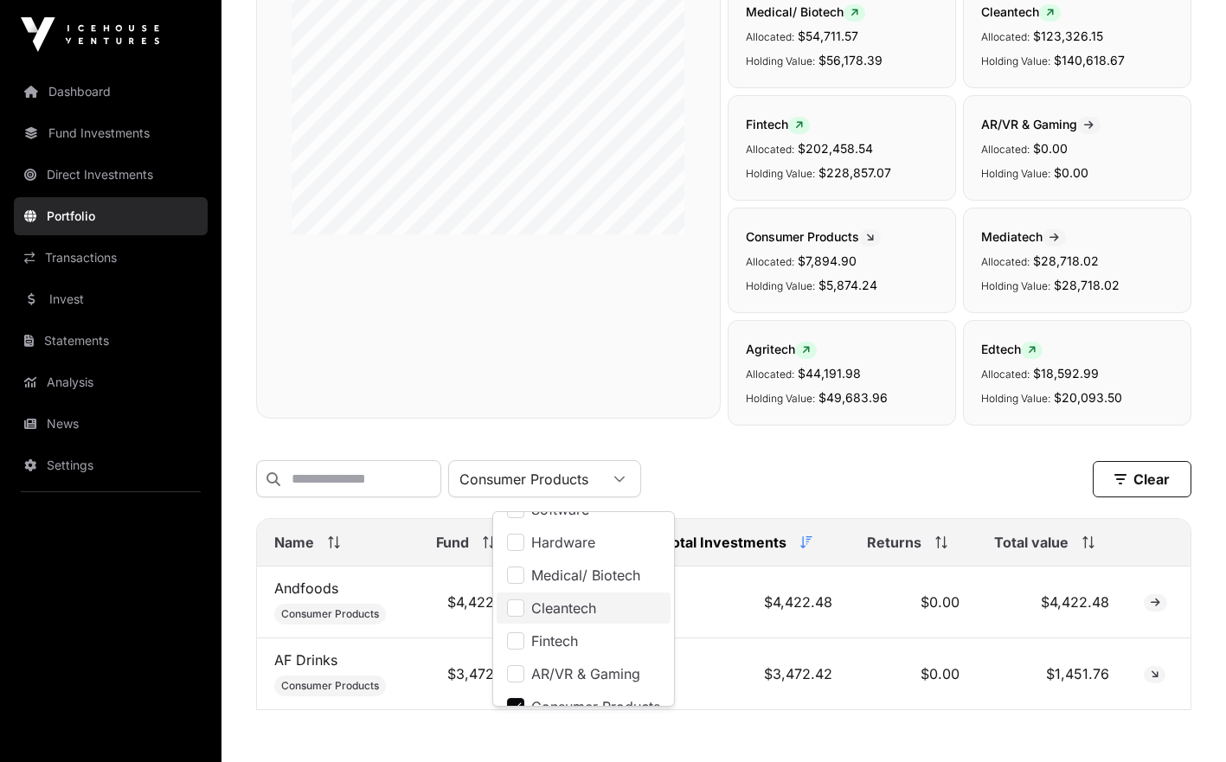
click at [593, 602] on span "Cleantech" at bounding box center [563, 608] width 65 height 14
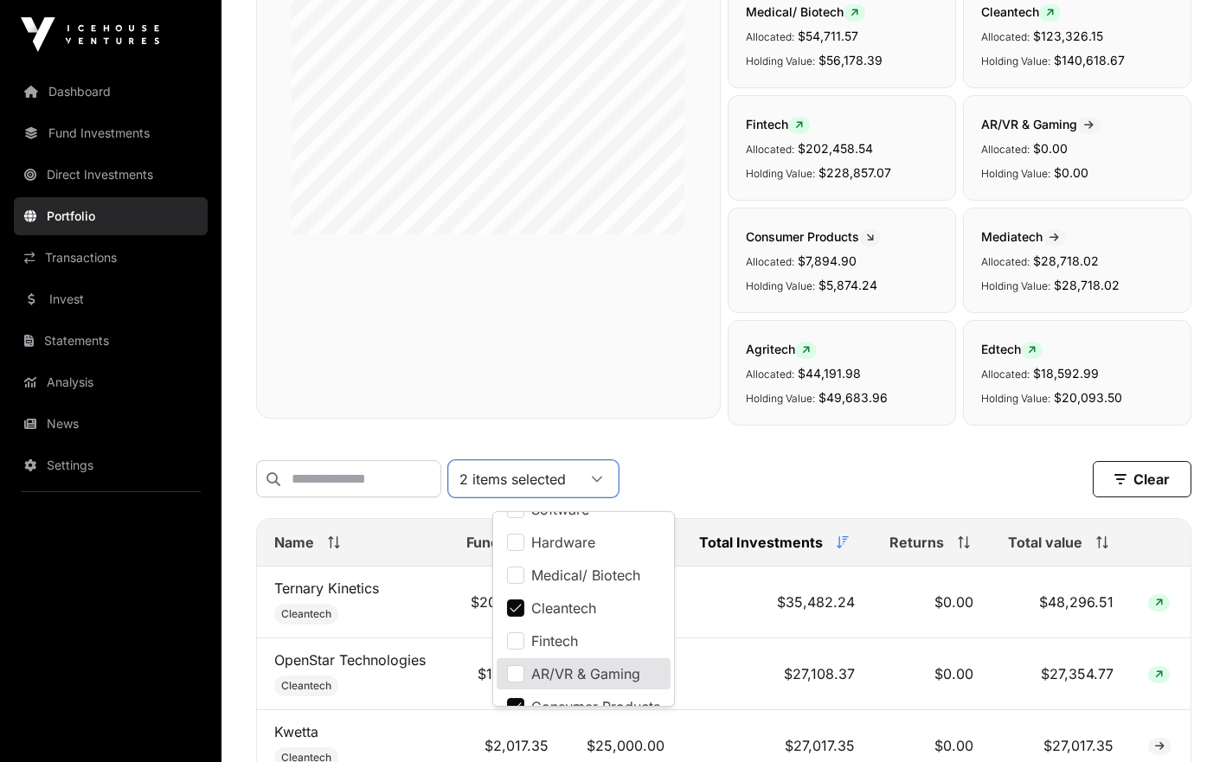
scroll to position [38, 0]
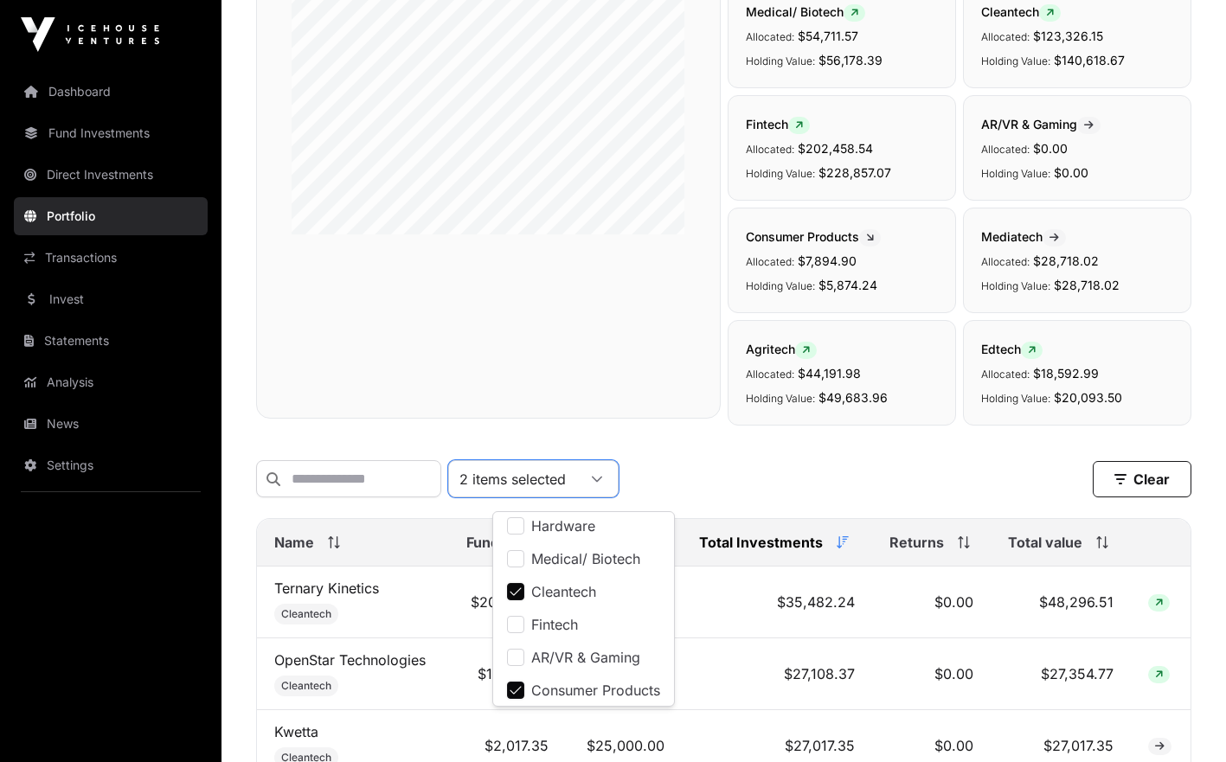
click at [575, 699] on li "Consumer Products" at bounding box center [583, 690] width 174 height 31
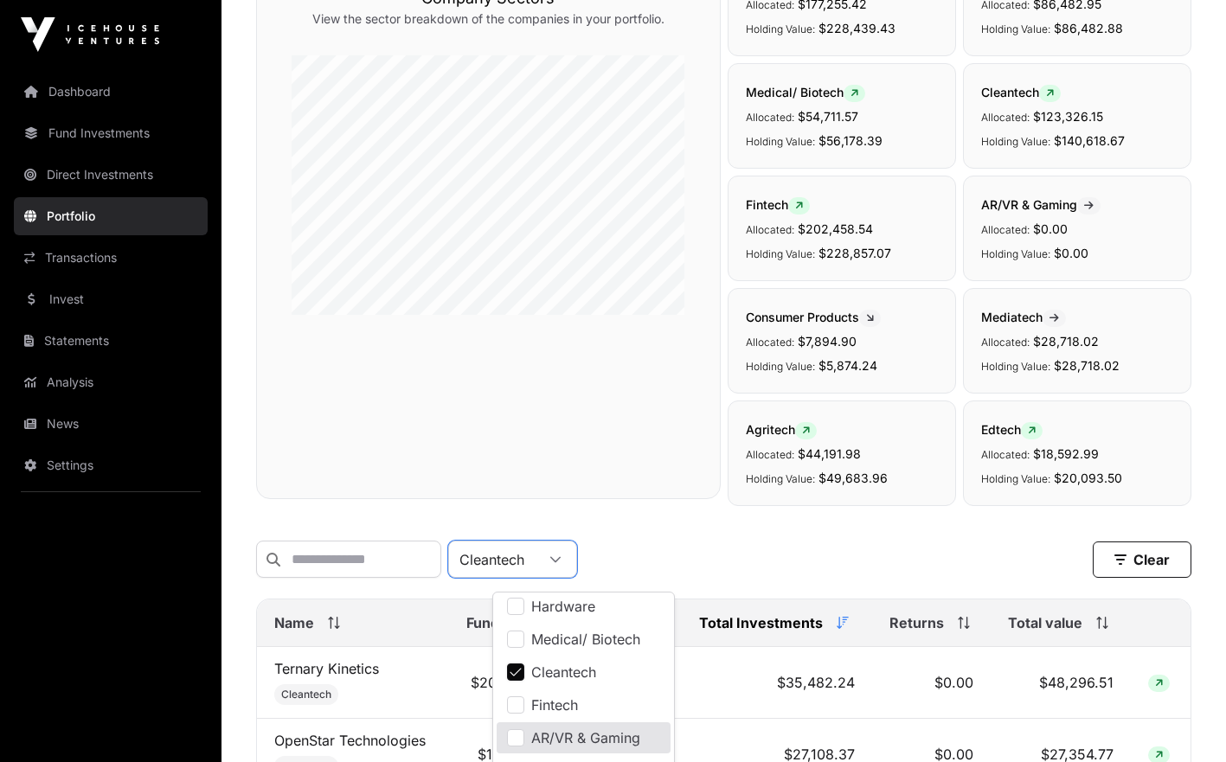
scroll to position [201, 0]
